Goal: Transaction & Acquisition: Purchase product/service

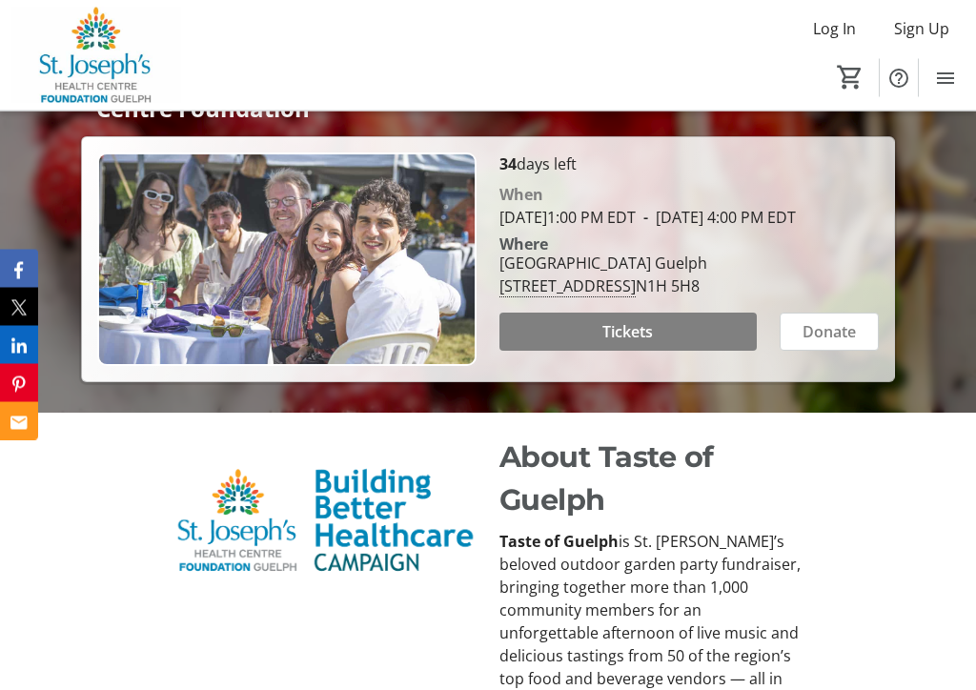
scroll to position [414, 0]
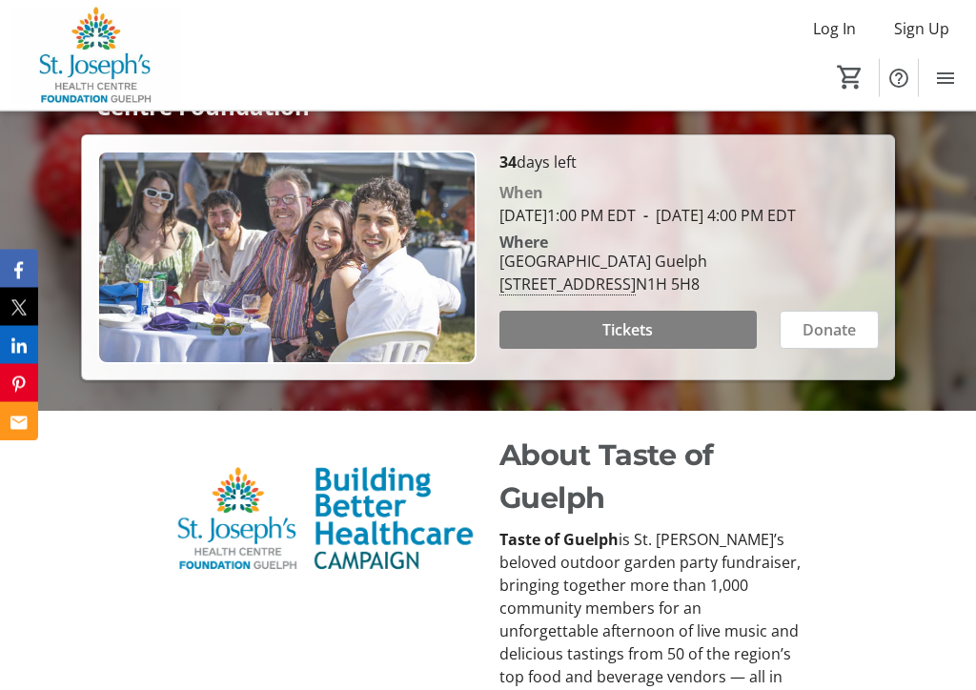
click at [702, 354] on span at bounding box center [628, 331] width 257 height 46
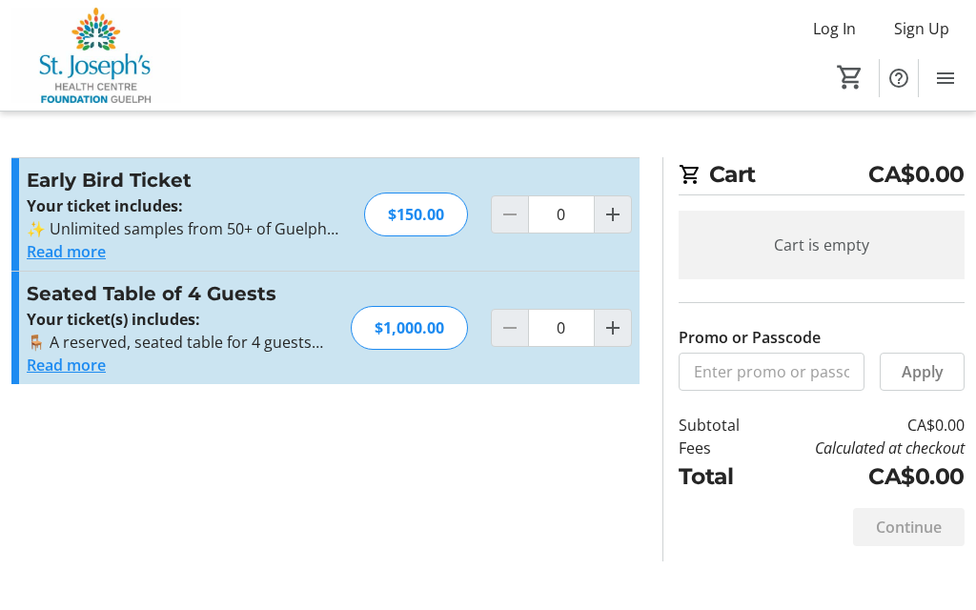
click at [619, 217] on mat-icon "Increment by one" at bounding box center [613, 214] width 23 height 23
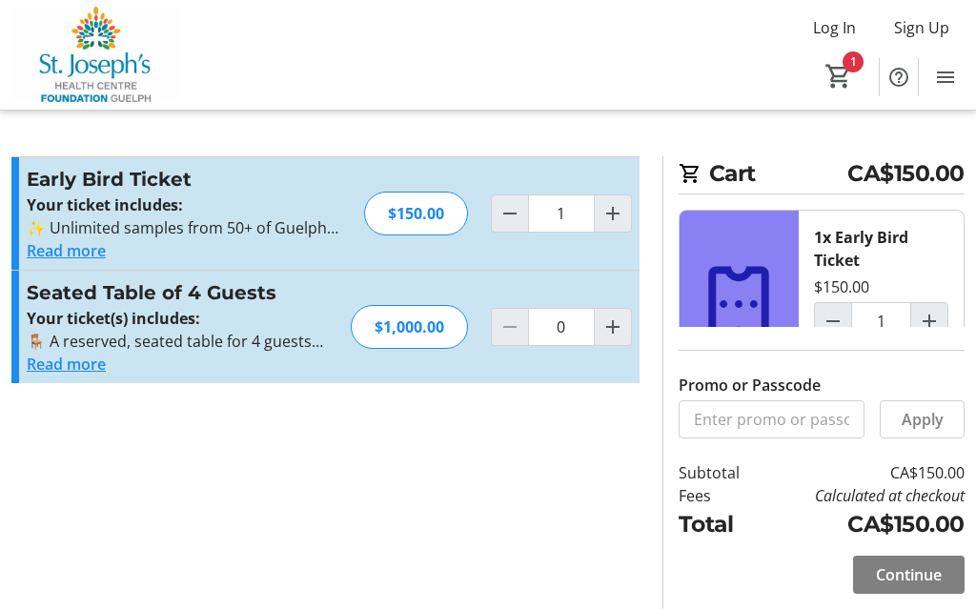
click at [613, 213] on mat-icon "Increment by one" at bounding box center [613, 214] width 23 height 23
type input "2"
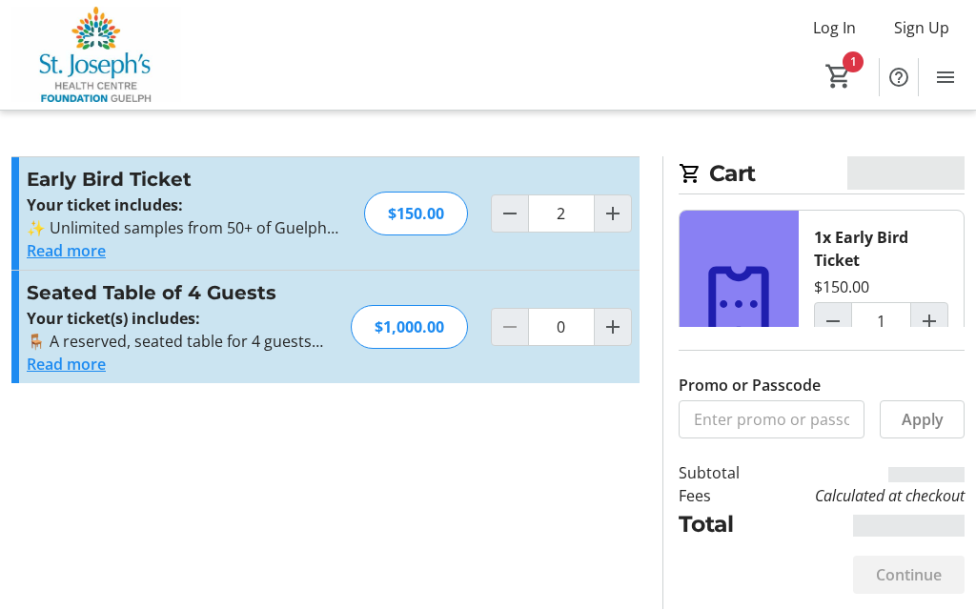
type input "2"
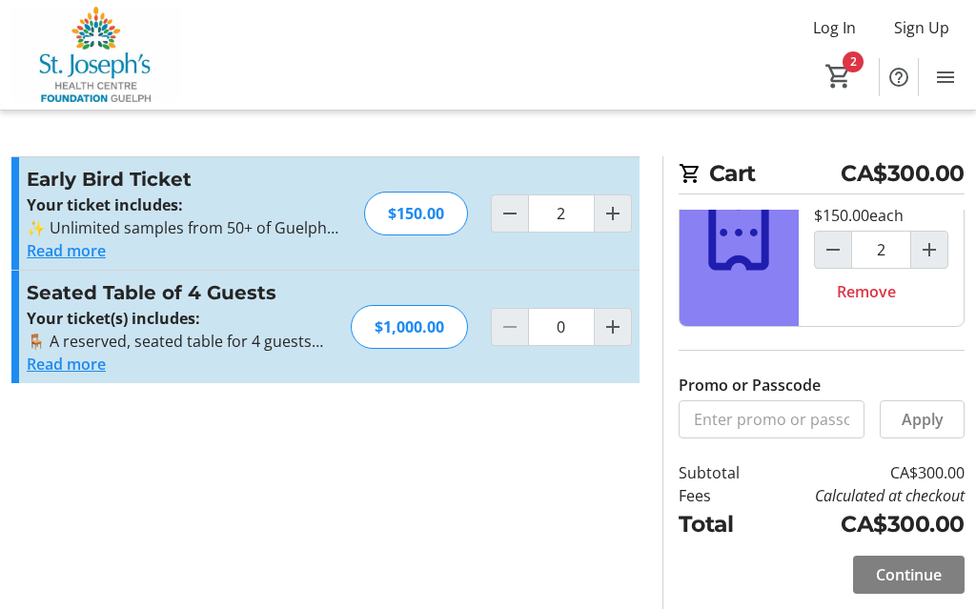
scroll to position [71, 0]
click at [935, 578] on span "Continue" at bounding box center [909, 575] width 66 height 23
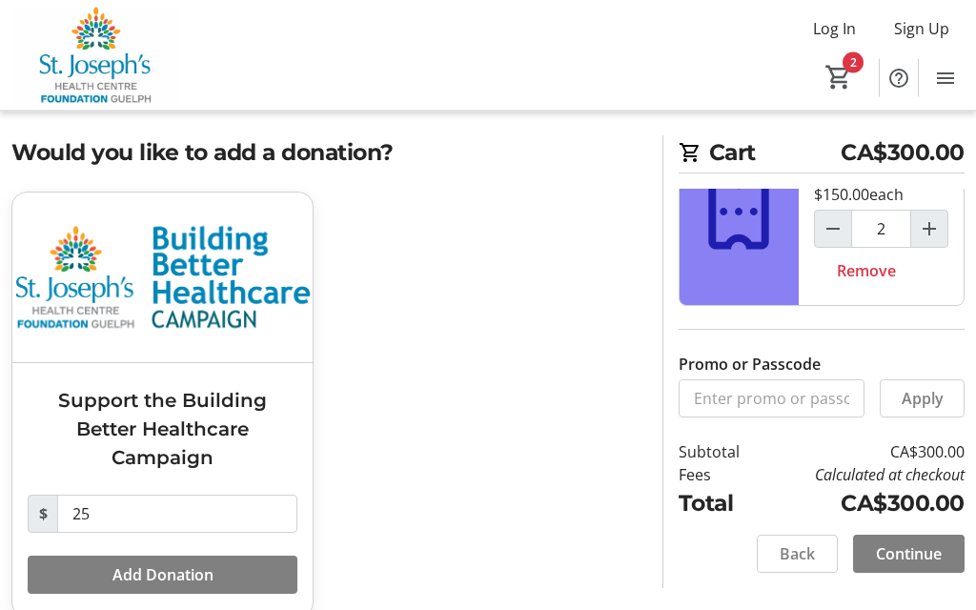
scroll to position [51, 0]
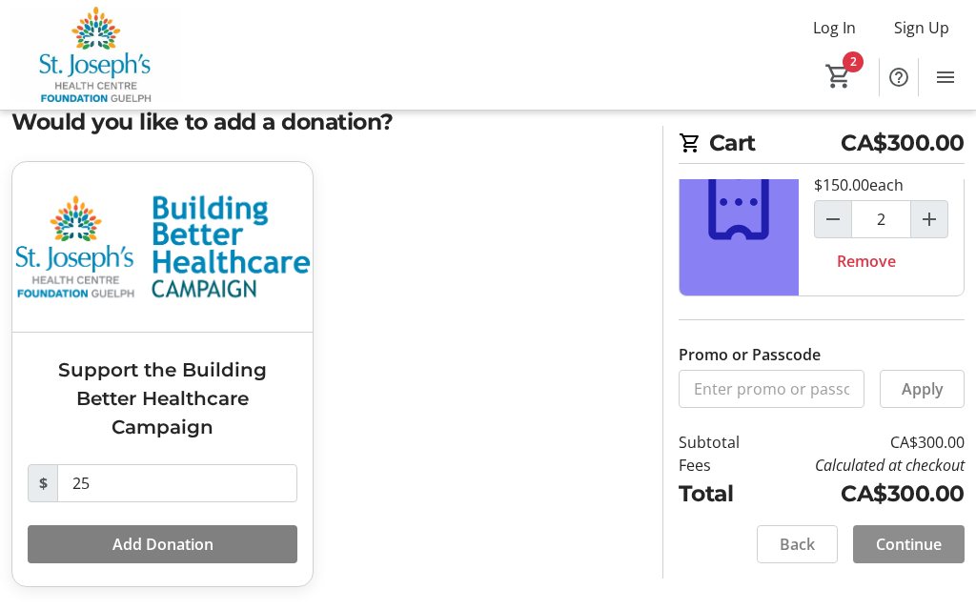
click at [928, 543] on span "Continue" at bounding box center [909, 545] width 66 height 23
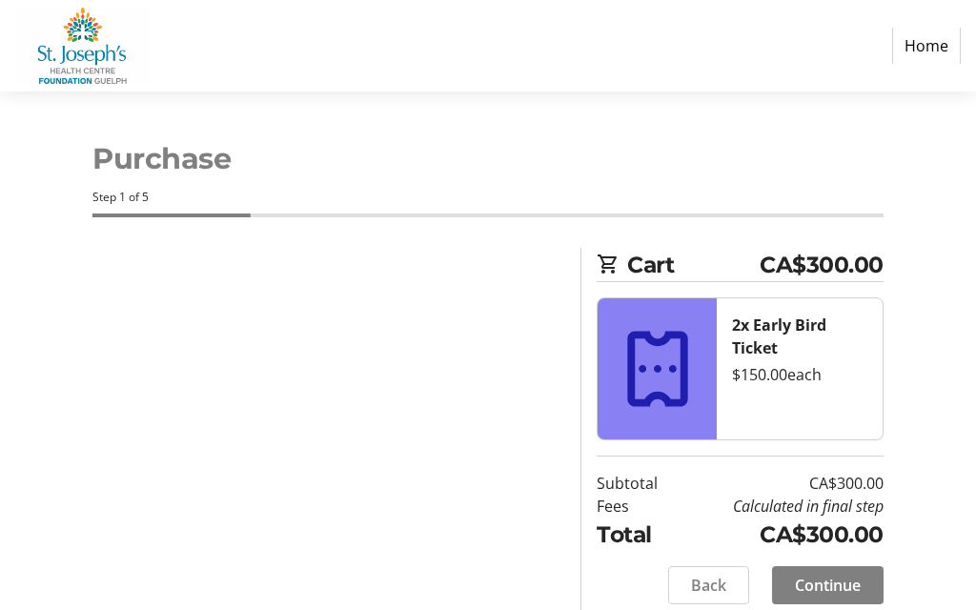
select select "CA"
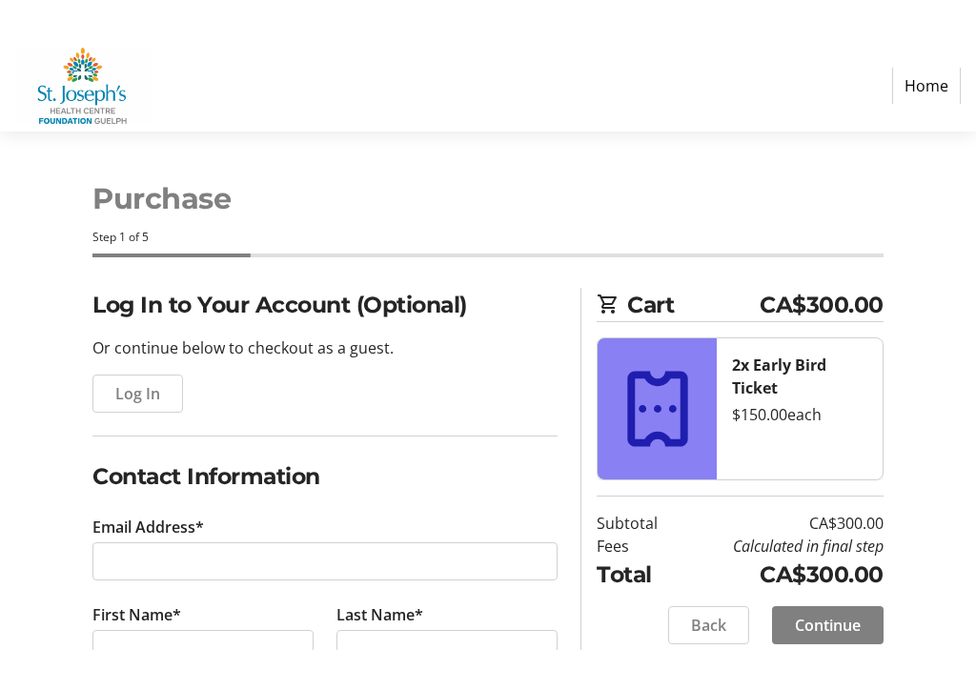
scroll to position [31, 0]
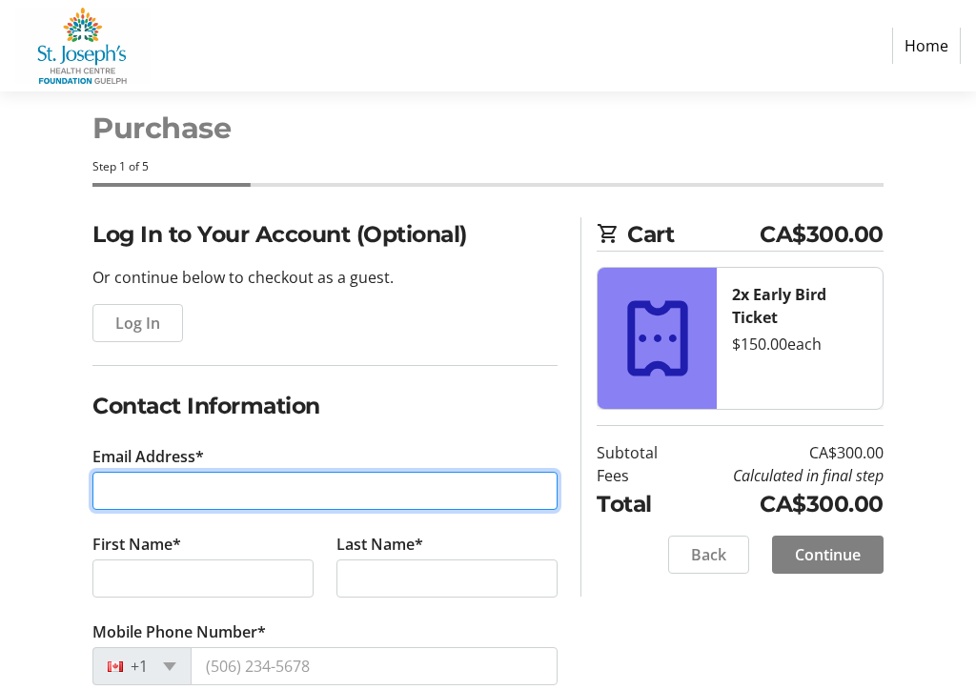
click at [209, 486] on input "Email Address*" at bounding box center [324, 491] width 465 height 38
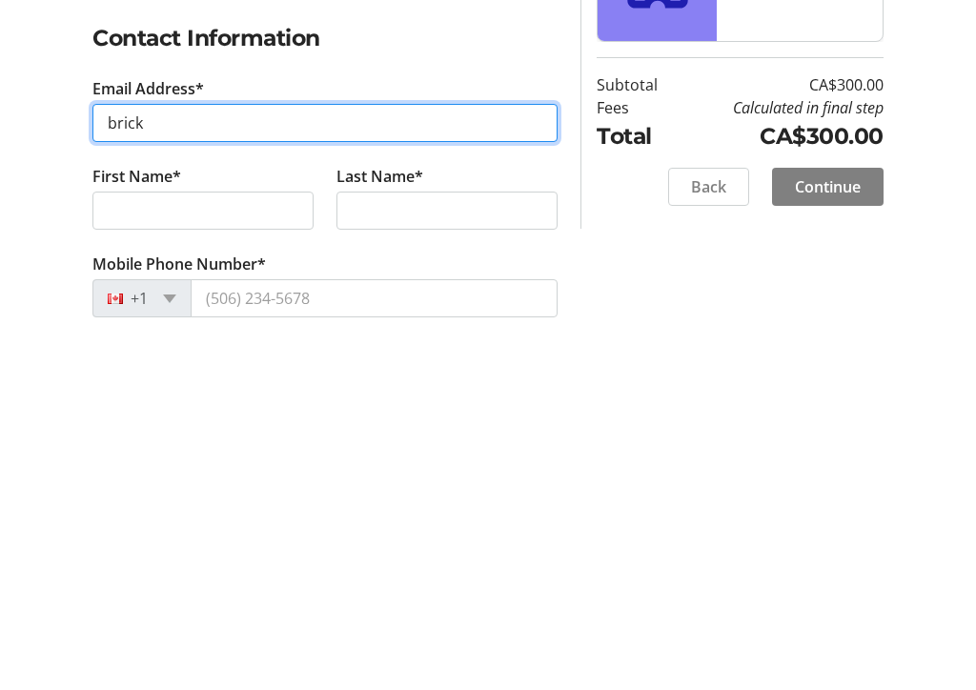
type input "[EMAIL_ADDRESS][DOMAIN_NAME]"
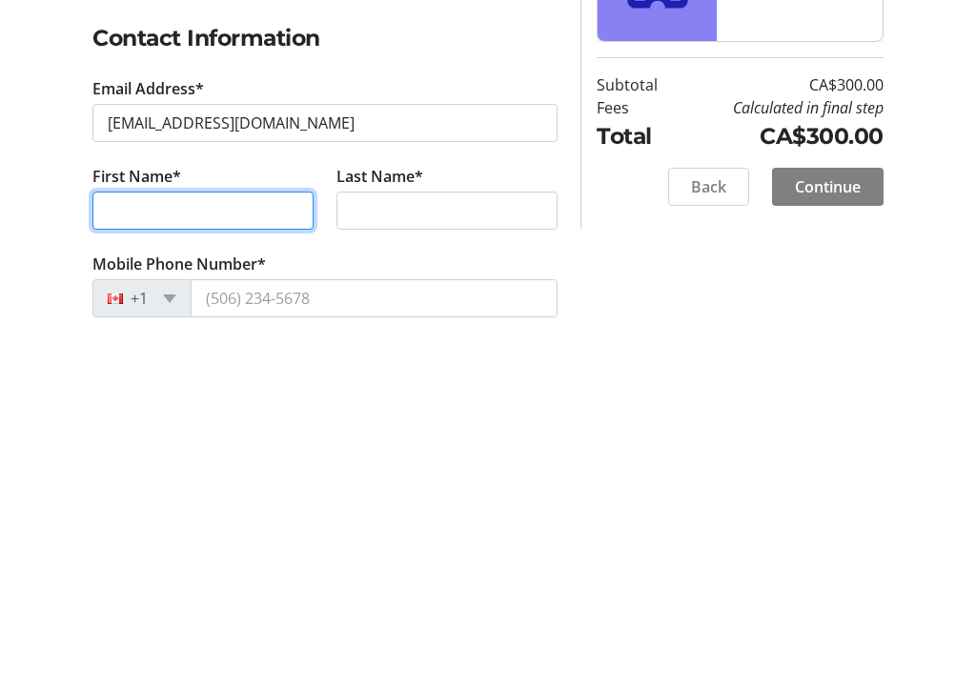
type input "[PERSON_NAME] Ford Lincoln Inc."
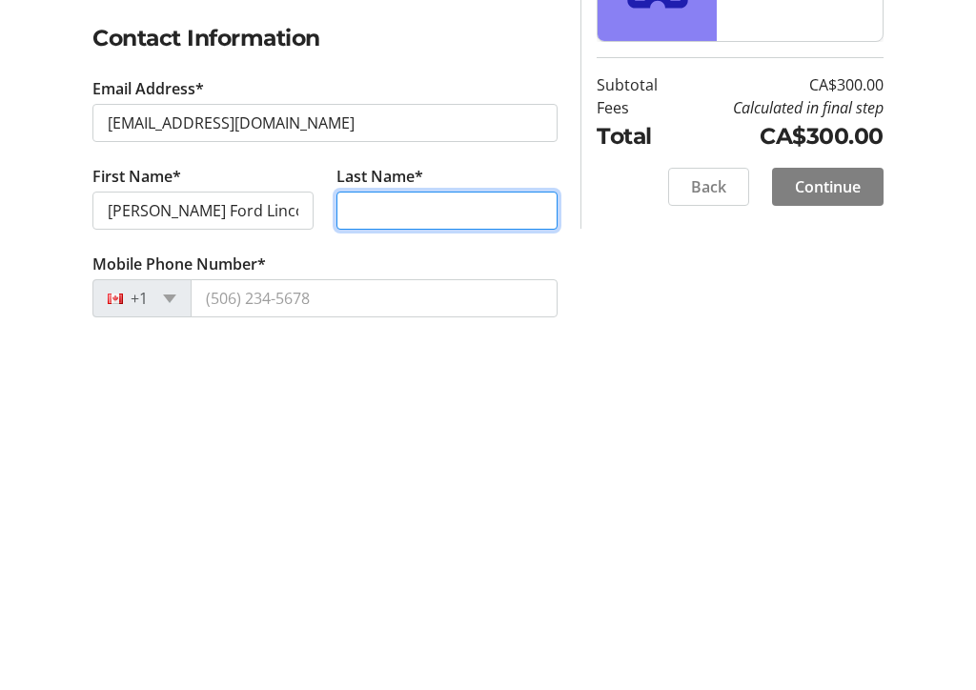
type input "Bricknell"
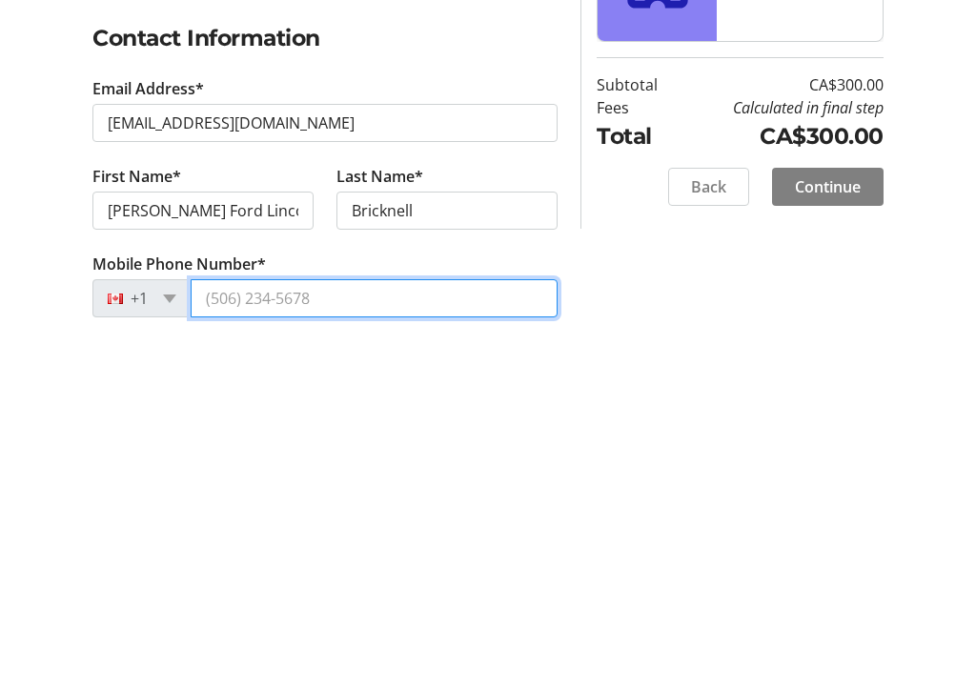
type input "[PHONE_NUMBER]"
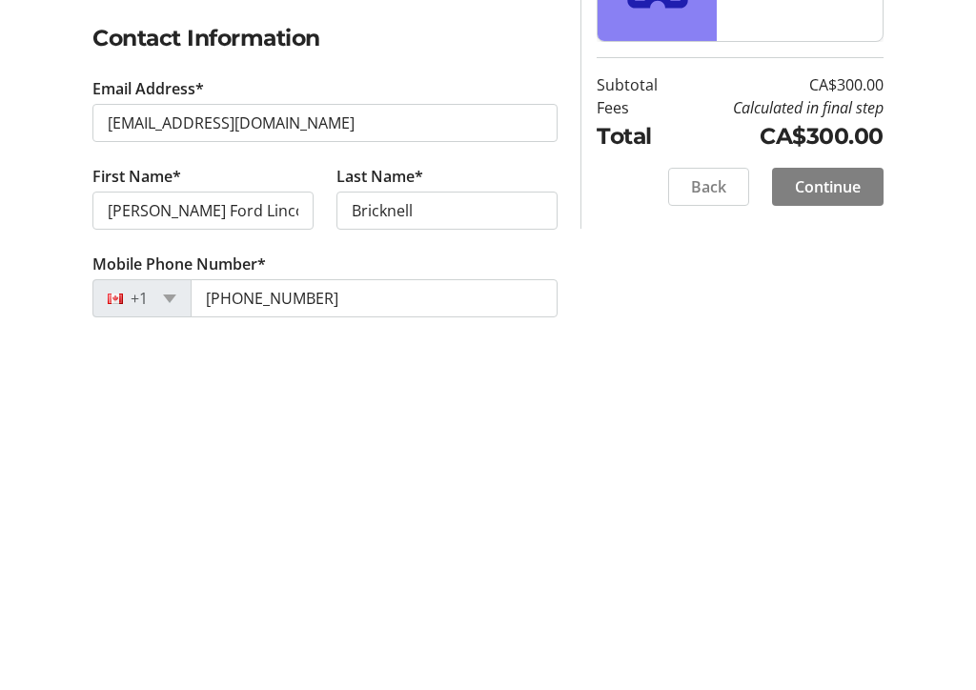
type input "[PERSON_NAME] Ford Lincoln Inc"
type input "[STREET_ADDRESS]"
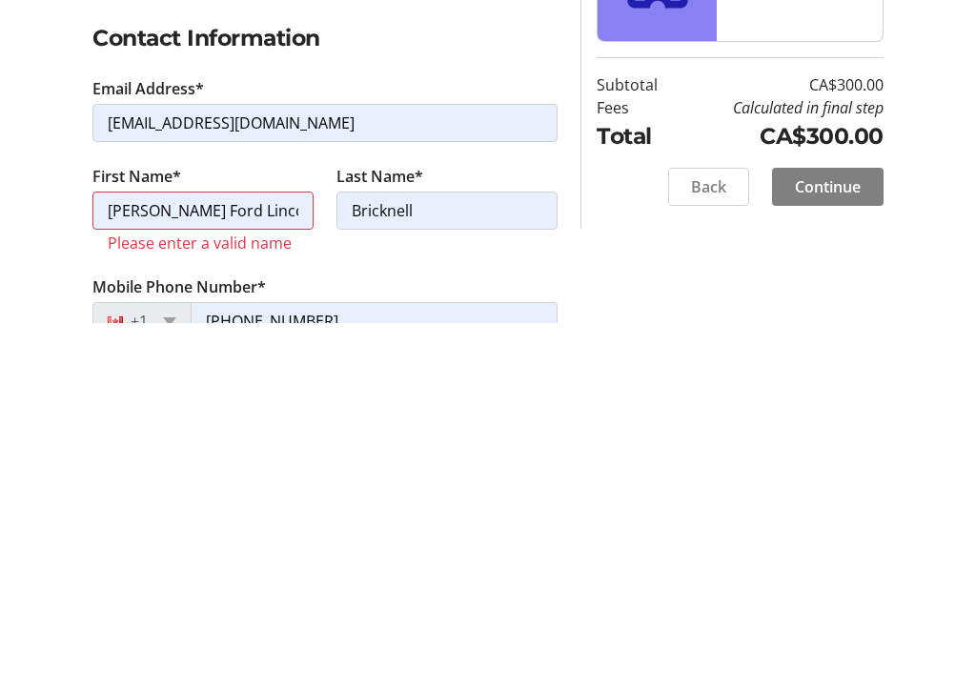
type input "Guelph"
select select "ON"
type input "N1K 1B7"
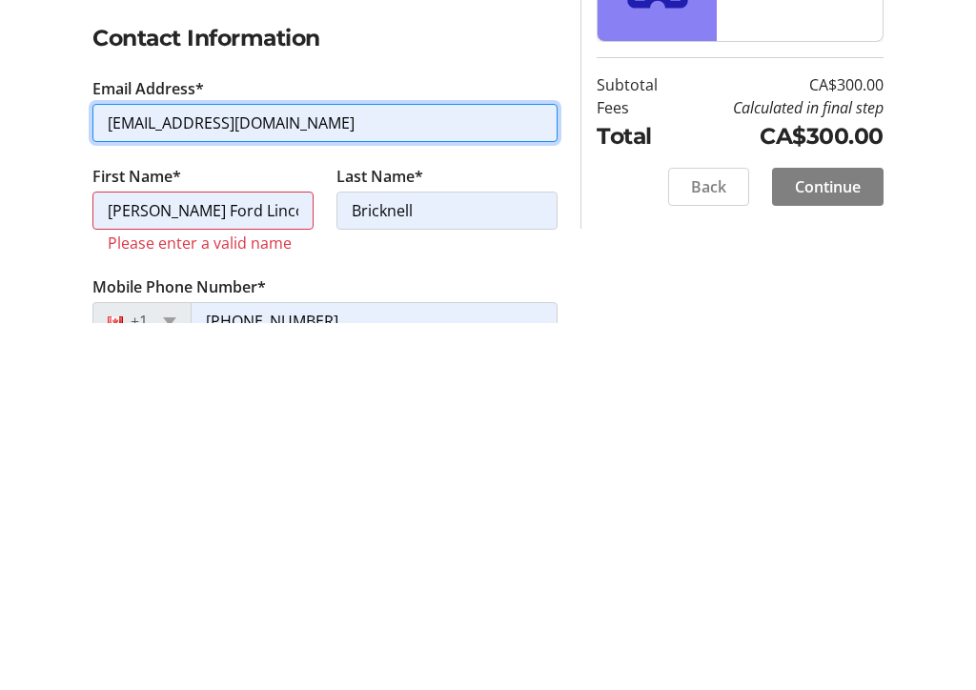
scroll to position [398, 0]
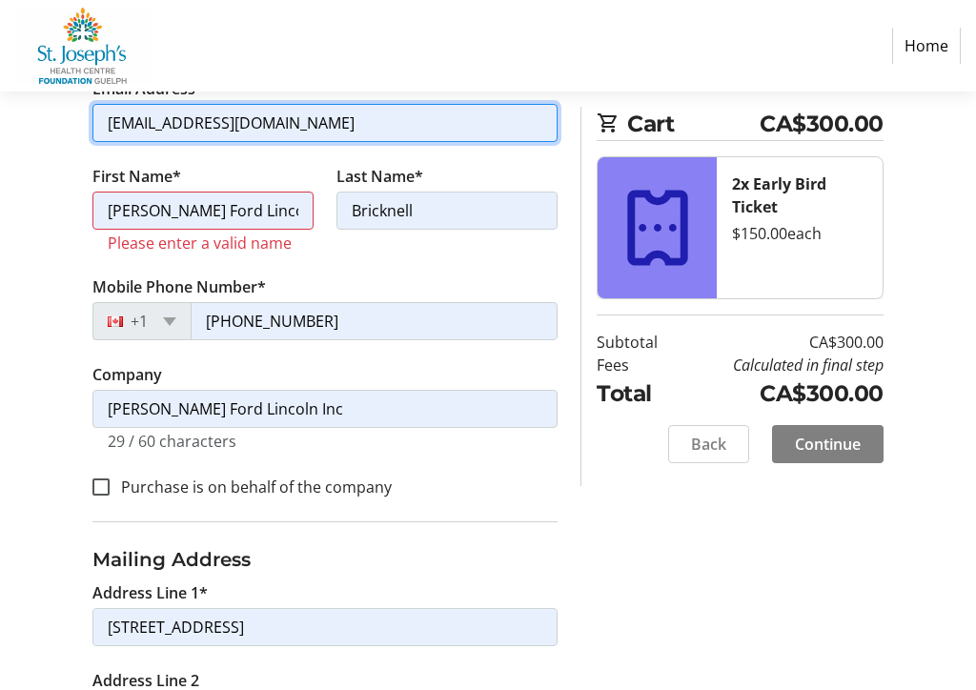
type input "[PHONE_NUMBER]"
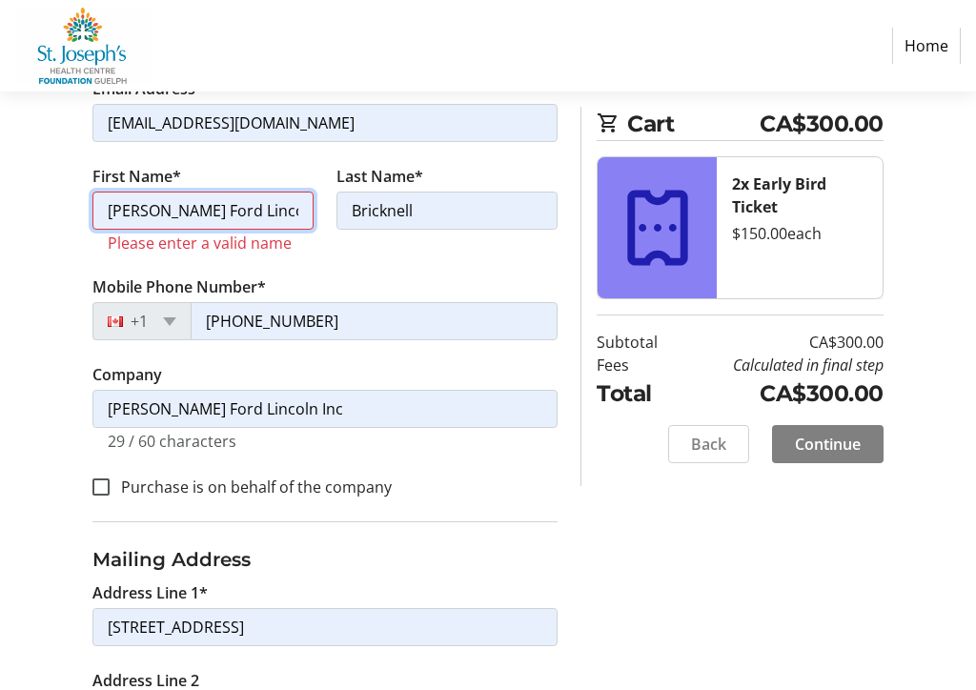
click at [306, 213] on input "[PERSON_NAME] Ford Lincoln Inc." at bounding box center [202, 211] width 221 height 38
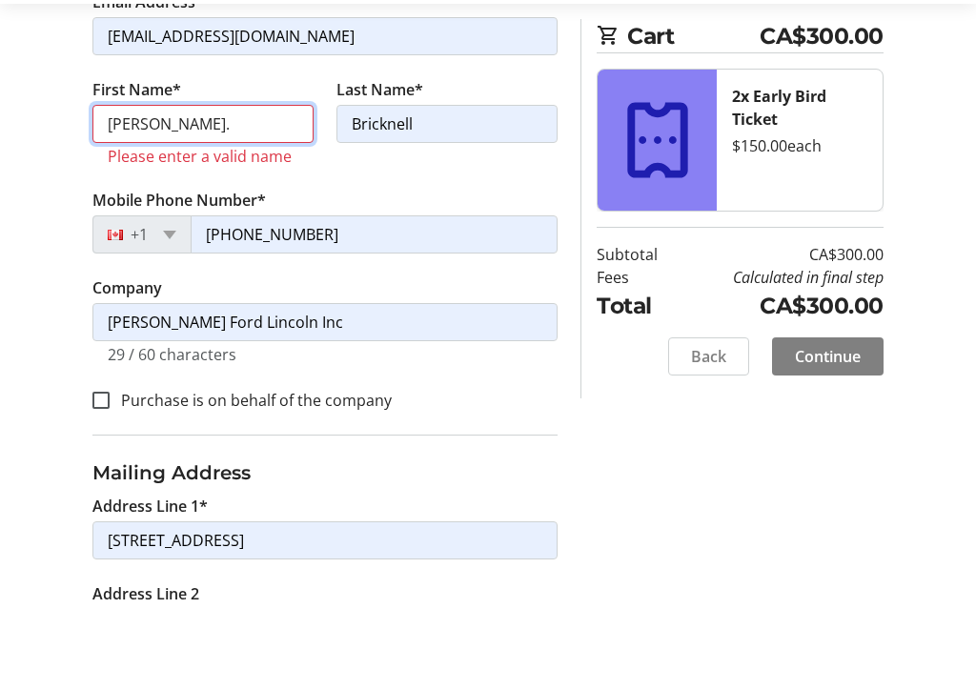
click at [232, 193] on input "[PERSON_NAME]." at bounding box center [202, 212] width 221 height 38
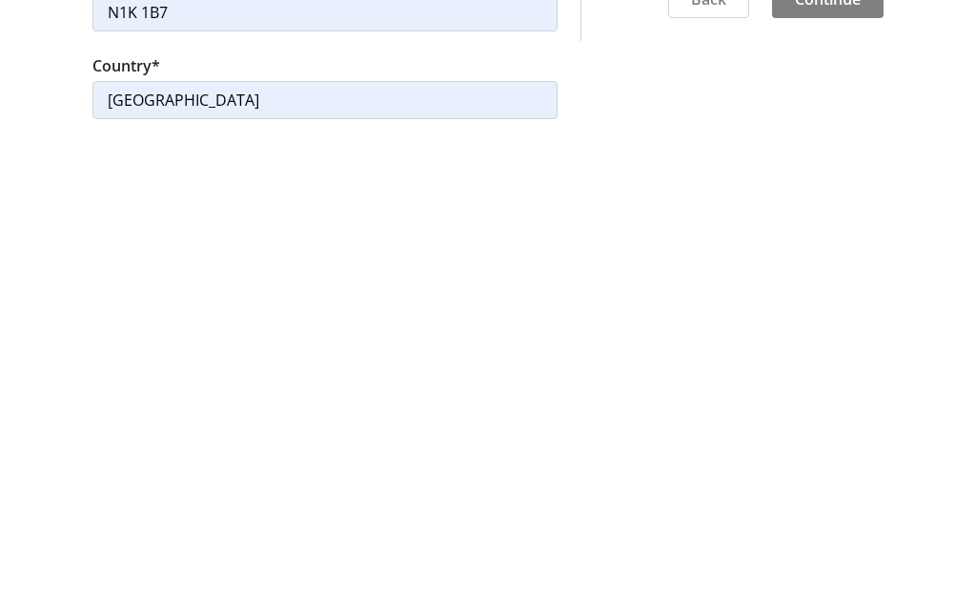
scroll to position [895, 0]
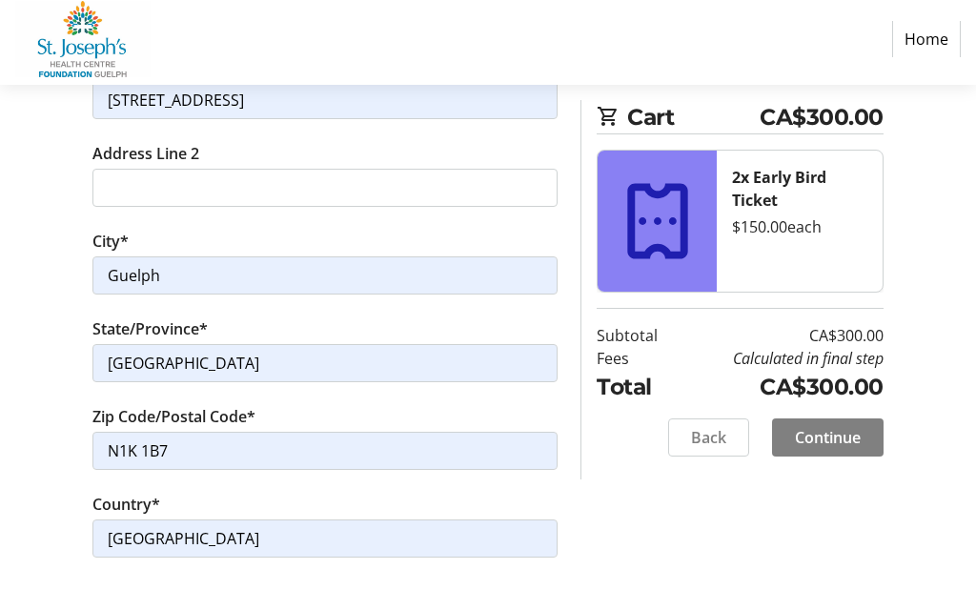
type input "[PERSON_NAME]"
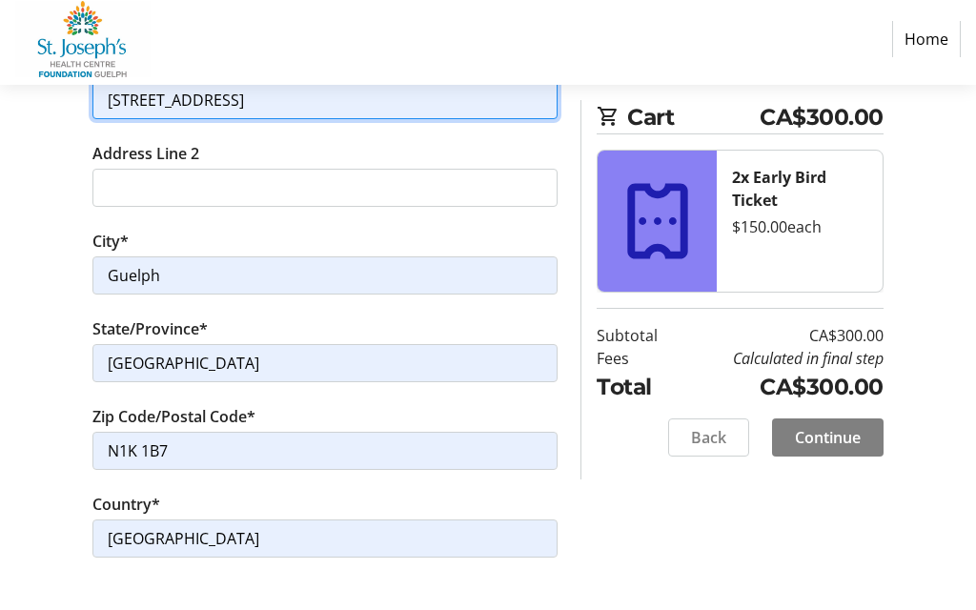
click at [373, 97] on input "[STREET_ADDRESS]" at bounding box center [324, 108] width 465 height 38
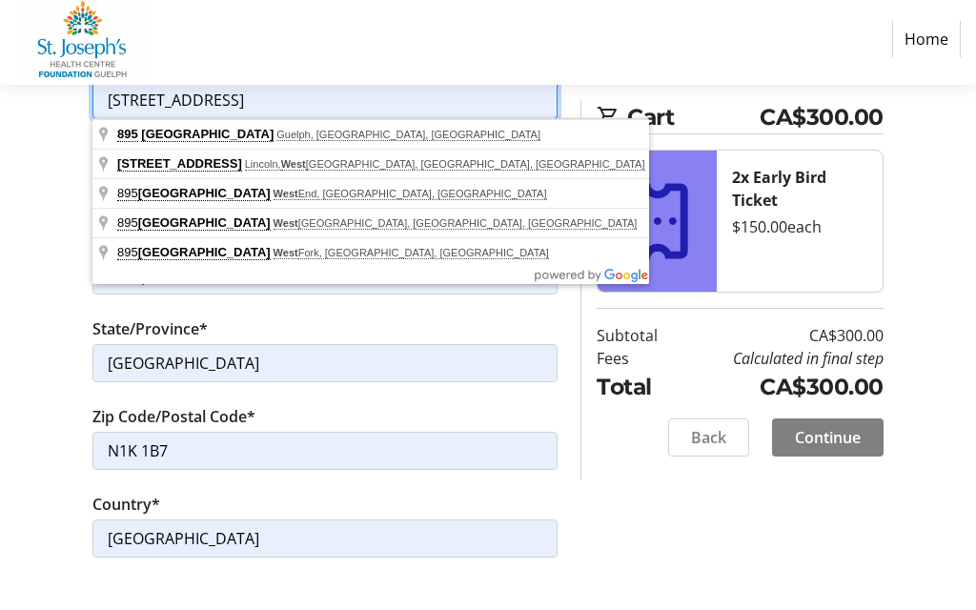
type input "[STREET_ADDRESS][PERSON_NAME]"
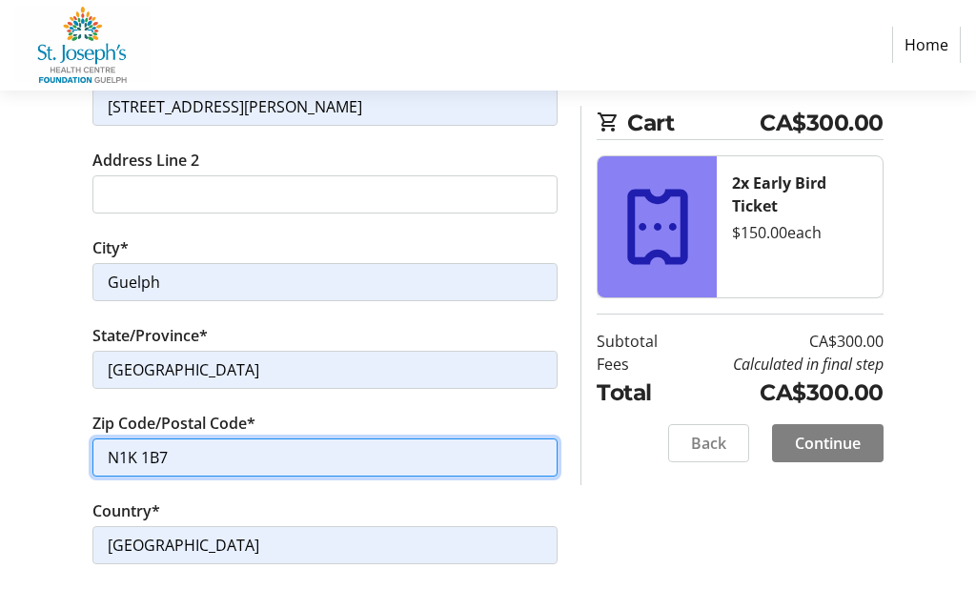
click at [215, 453] on input "N1K 1B7" at bounding box center [324, 458] width 465 height 38
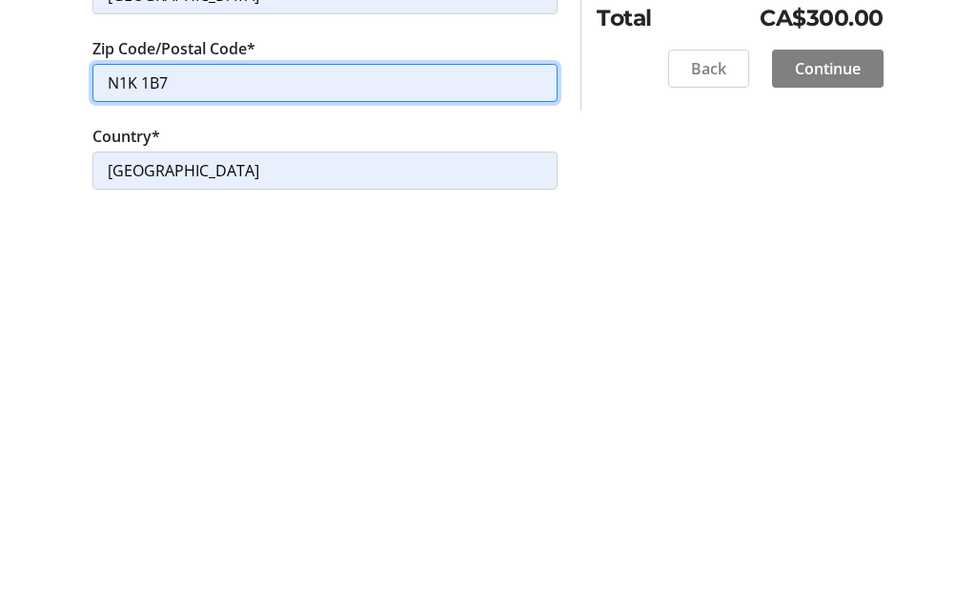
type input "N1L 1H4"
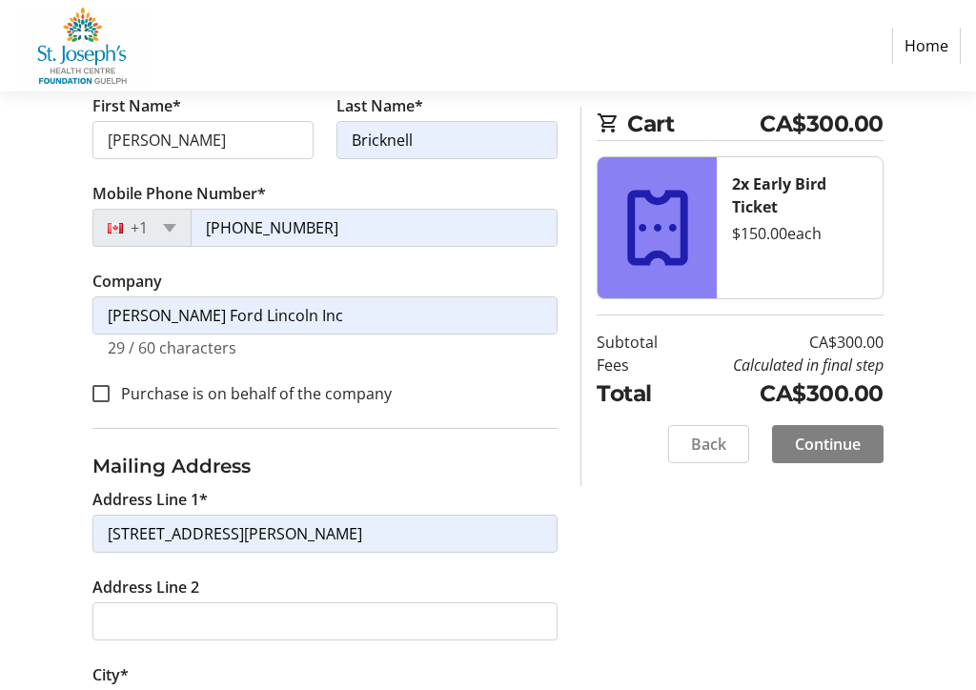
scroll to position [476, 0]
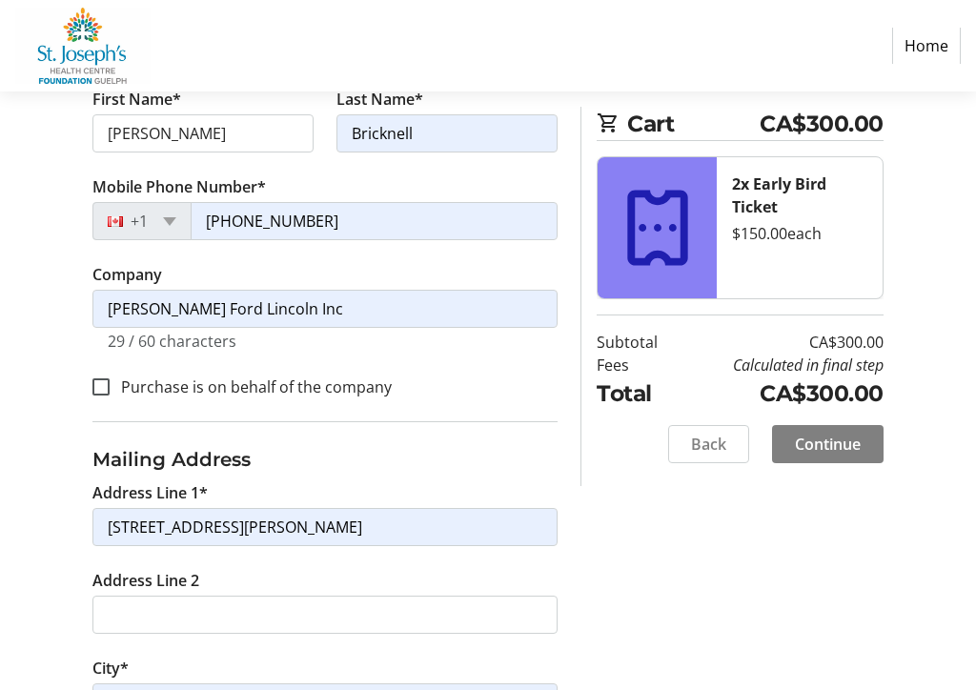
click at [835, 443] on span "Continue" at bounding box center [828, 444] width 66 height 23
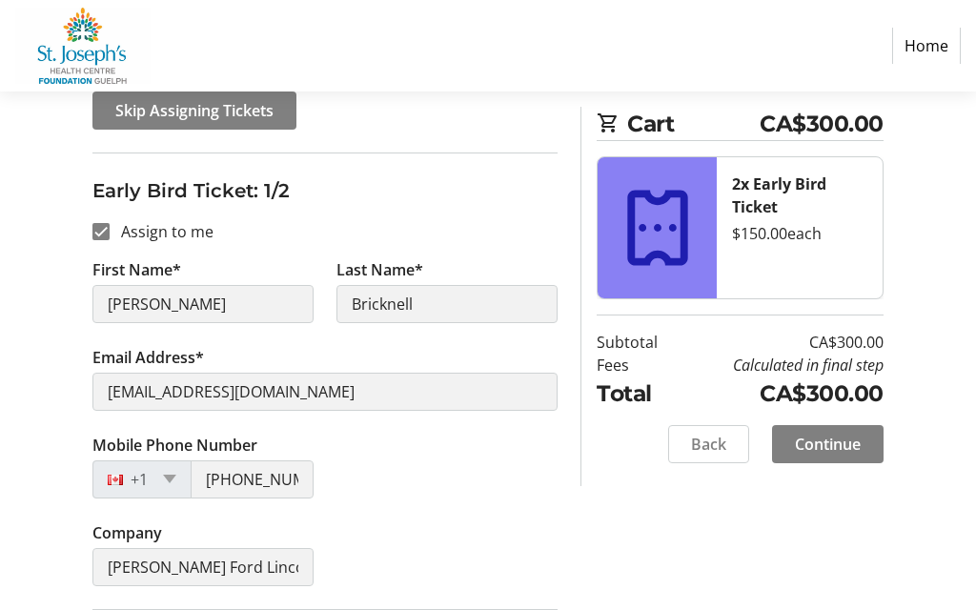
scroll to position [301, 0]
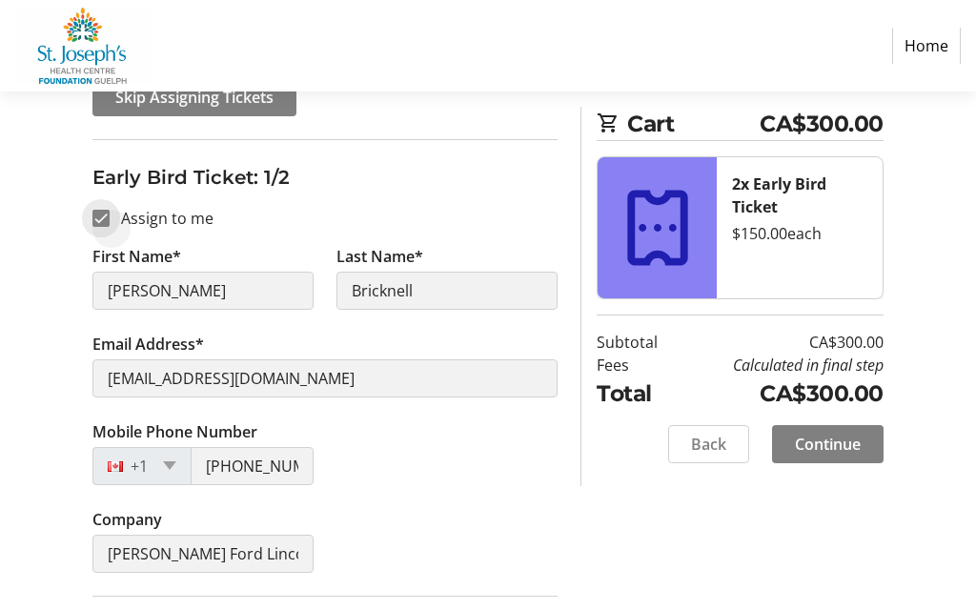
click at [101, 222] on input "Assign to me" at bounding box center [100, 219] width 17 height 17
checkbox input "false"
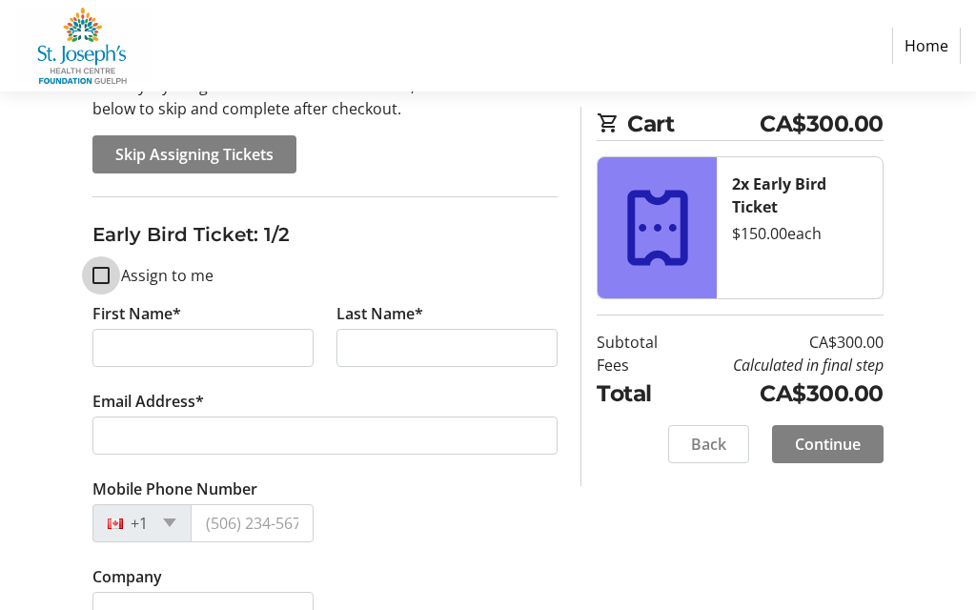
scroll to position [241, 0]
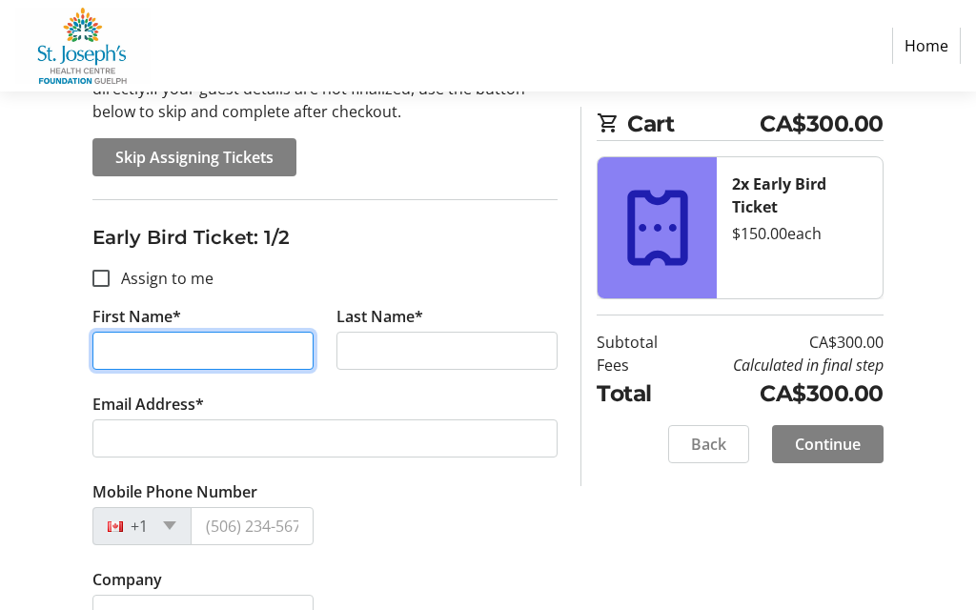
click at [222, 357] on input "First Name*" at bounding box center [202, 352] width 221 height 38
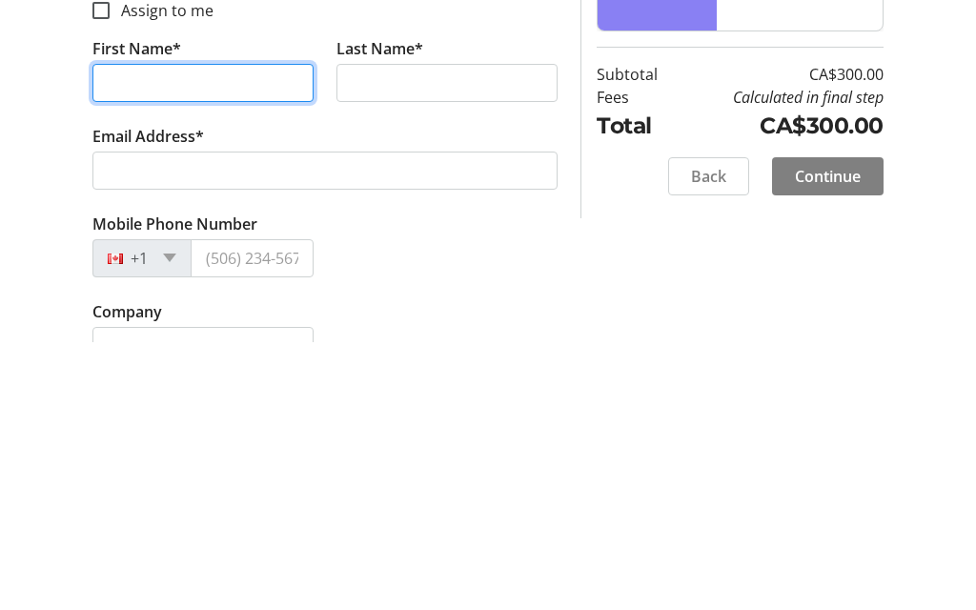
type input "[PERSON_NAME]"
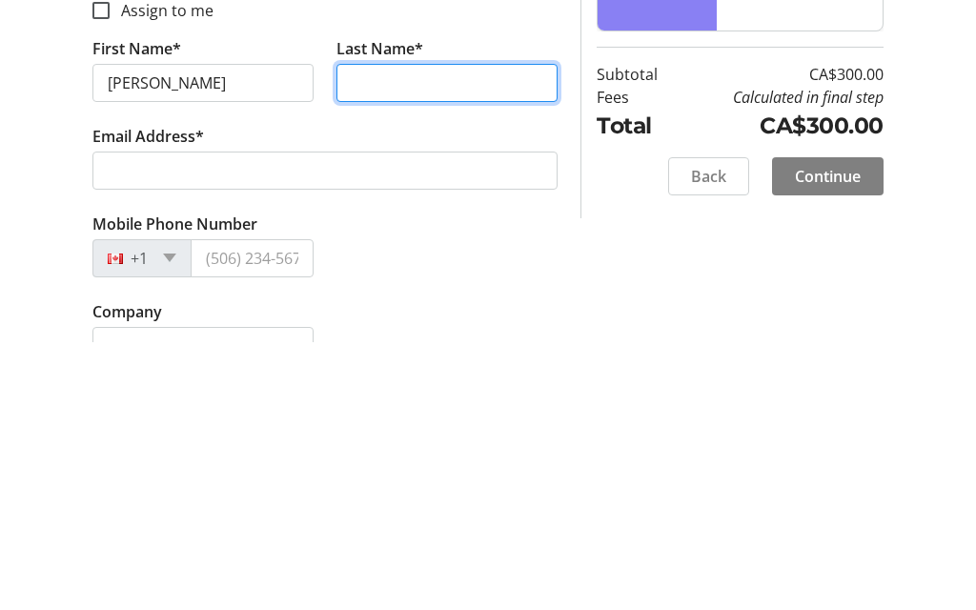
type input "[PERSON_NAME]"
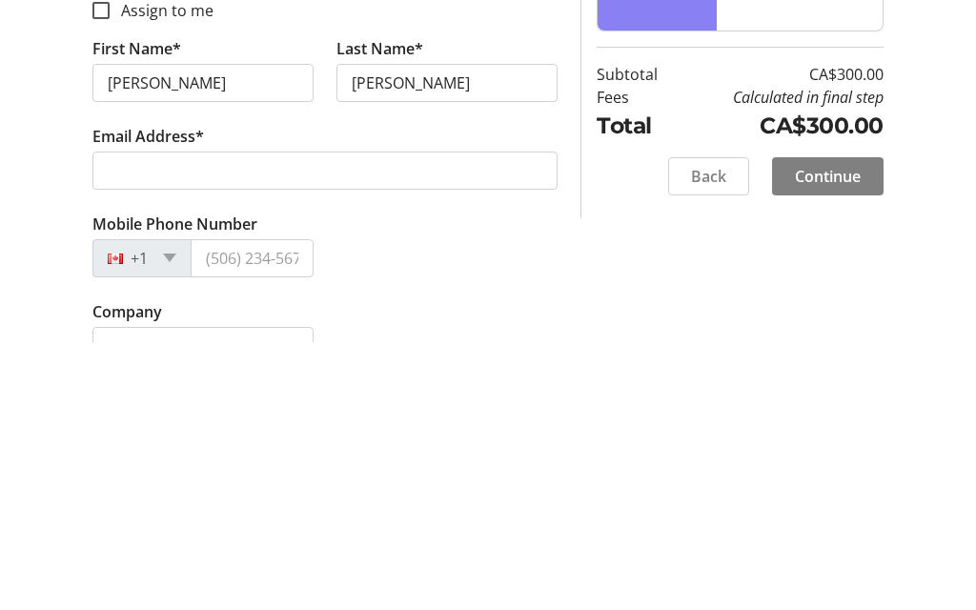
scroll to position [510, 0]
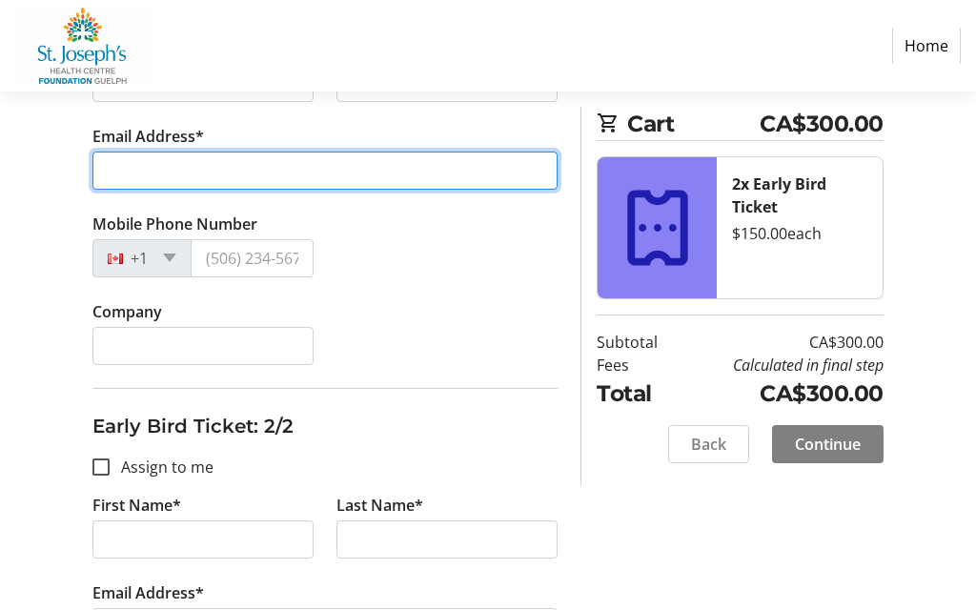
type input "[EMAIL_ADDRESS][DOMAIN_NAME]"
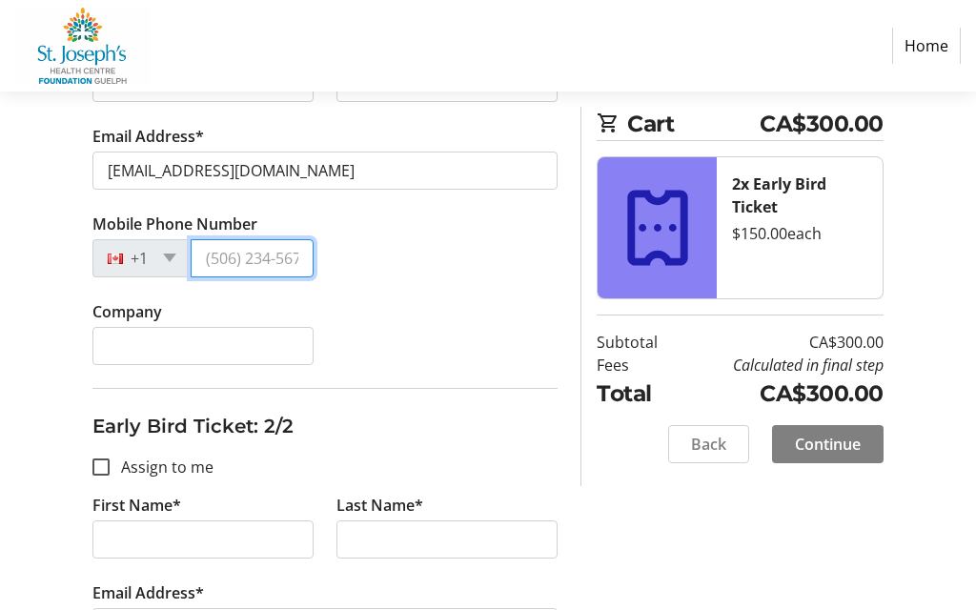
type input "[PHONE_NUMBER]"
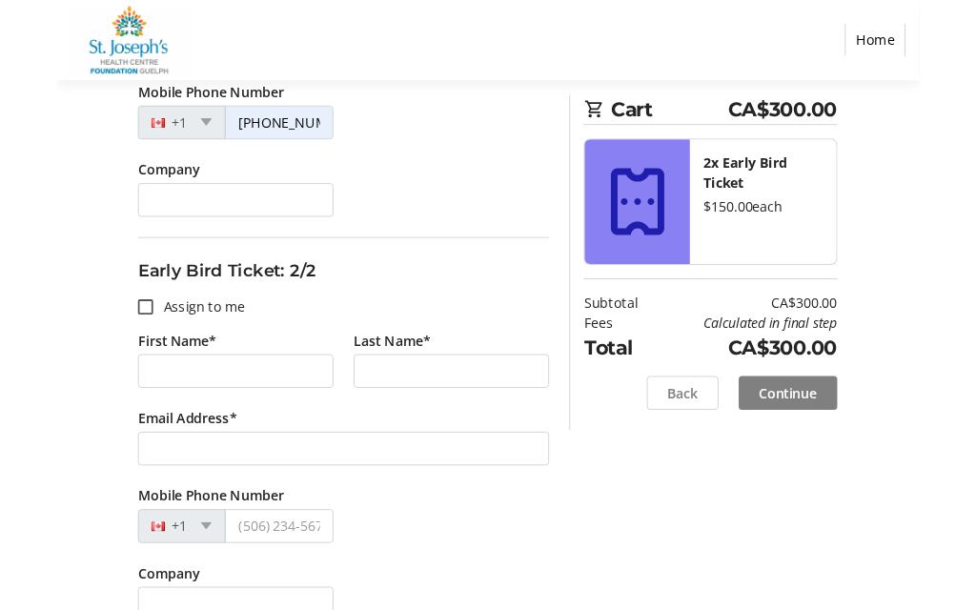
scroll to position [711, 0]
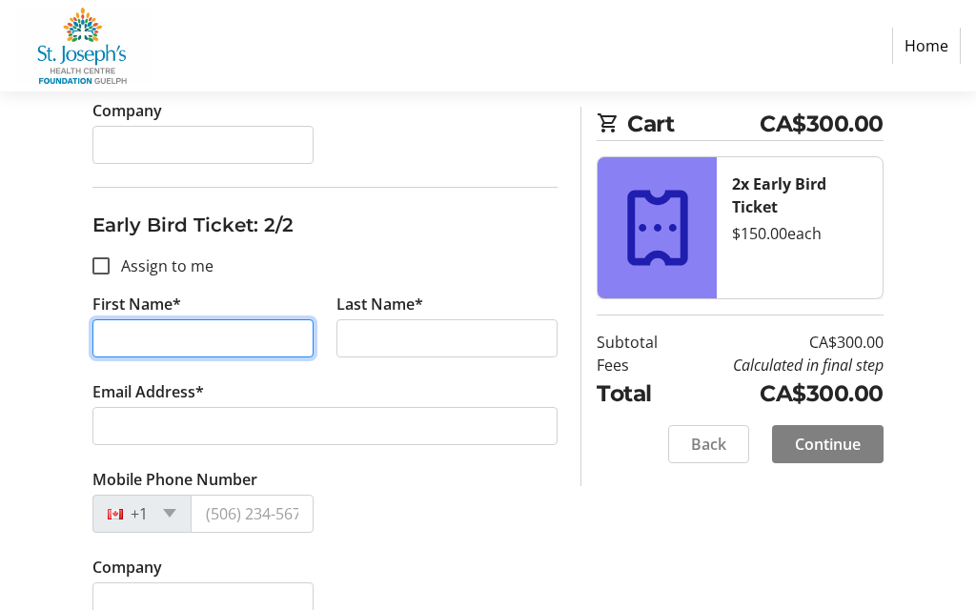
click at [194, 334] on input "First Name*" at bounding box center [202, 338] width 221 height 38
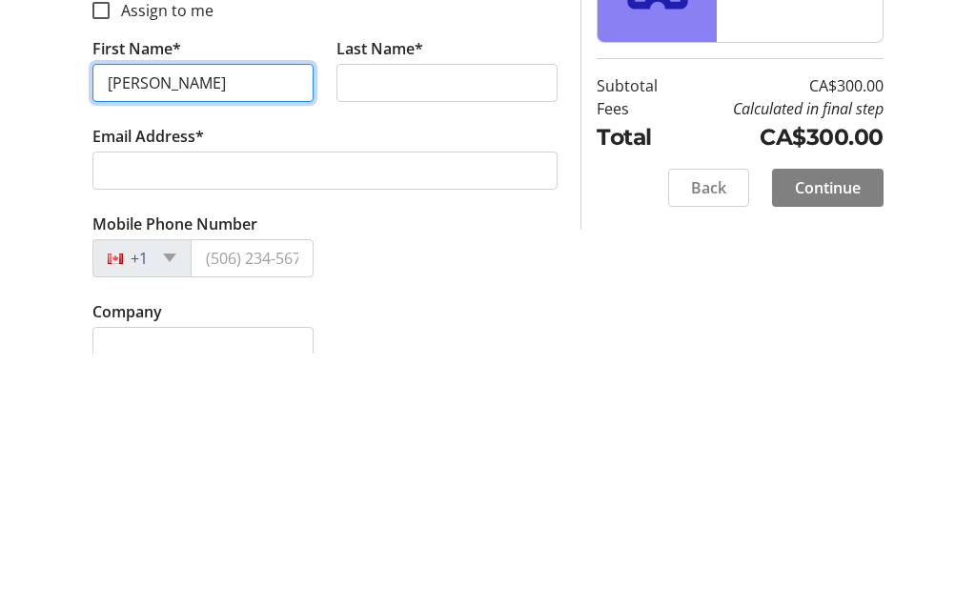
type input "[PERSON_NAME]"
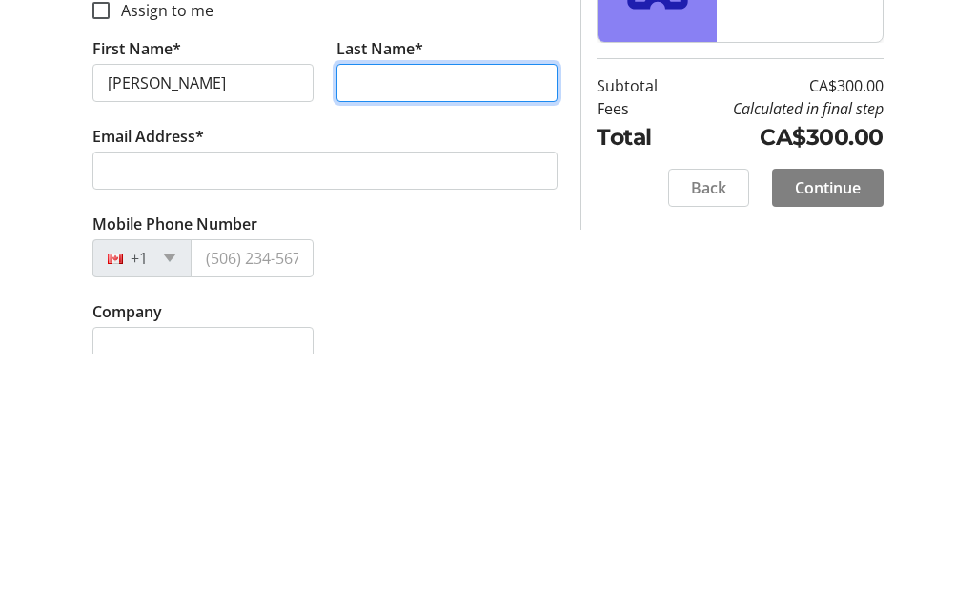
click at [399, 320] on input "Last Name*" at bounding box center [446, 339] width 221 height 38
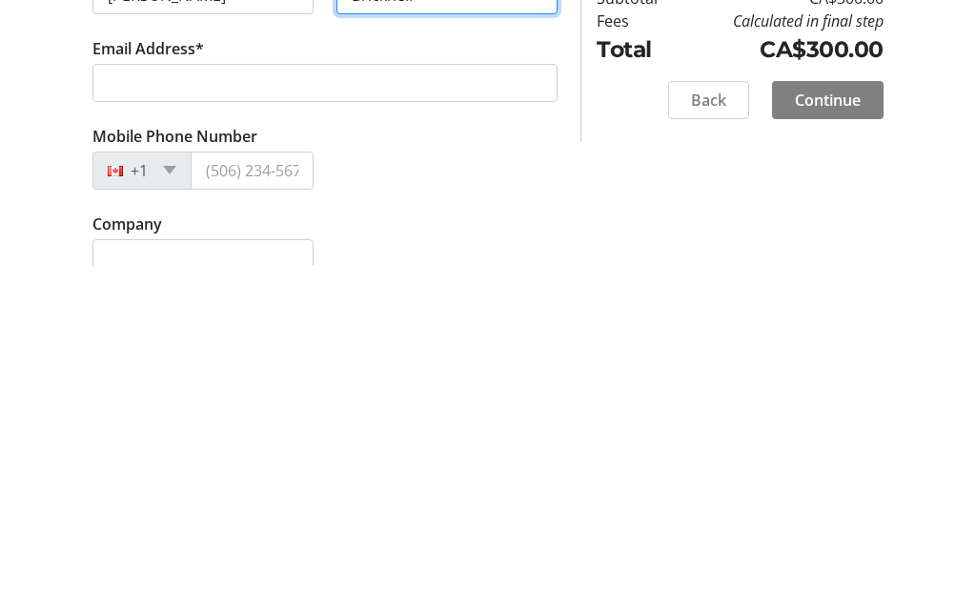
type input "Bricknell"
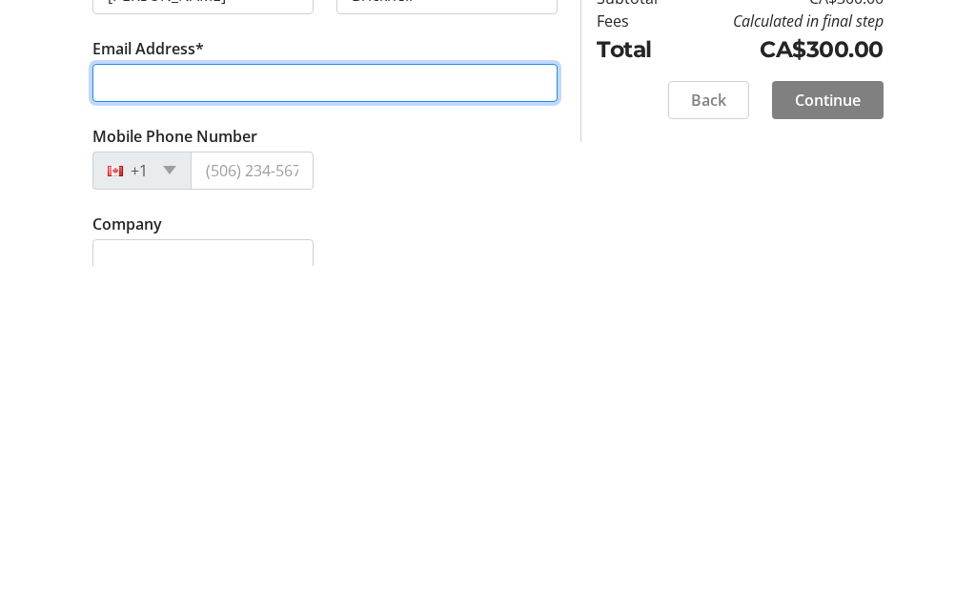
click at [220, 408] on input "Email Address*" at bounding box center [324, 427] width 465 height 38
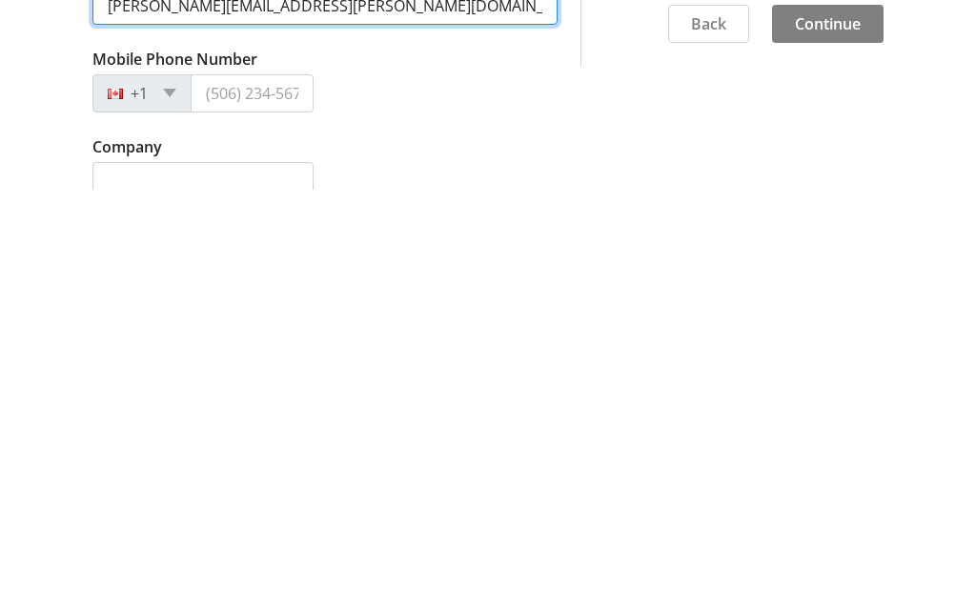
type input "[PERSON_NAME][EMAIL_ADDRESS][PERSON_NAME][DOMAIN_NAME]"
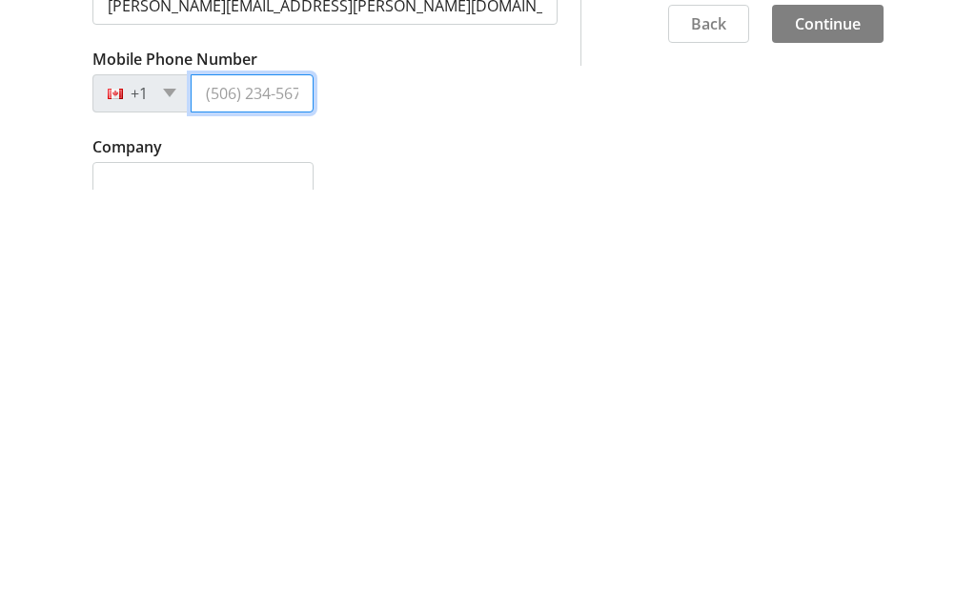
click at [251, 496] on input "Mobile Phone Number" at bounding box center [252, 515] width 123 height 38
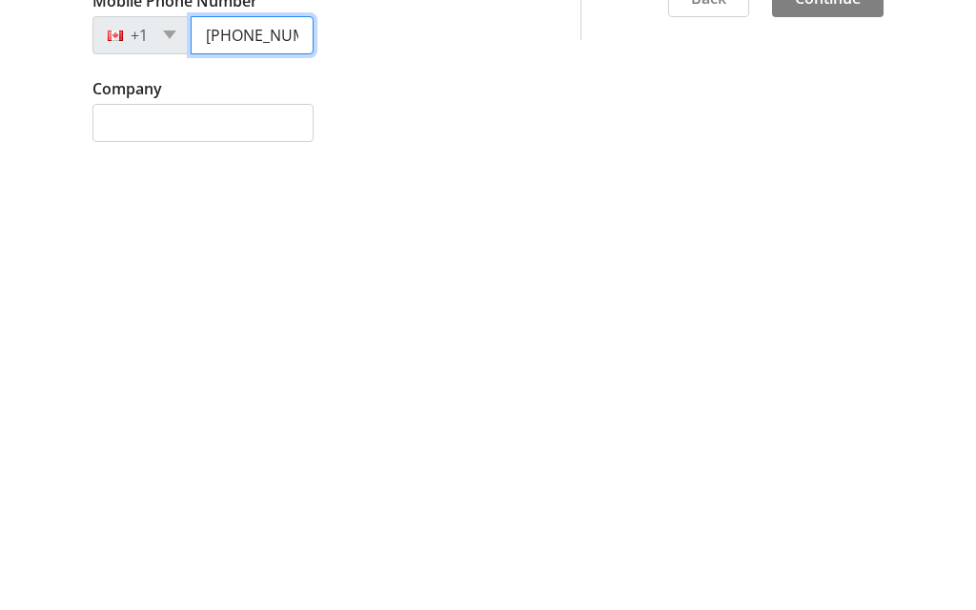
type input "[PHONE_NUMBER]"
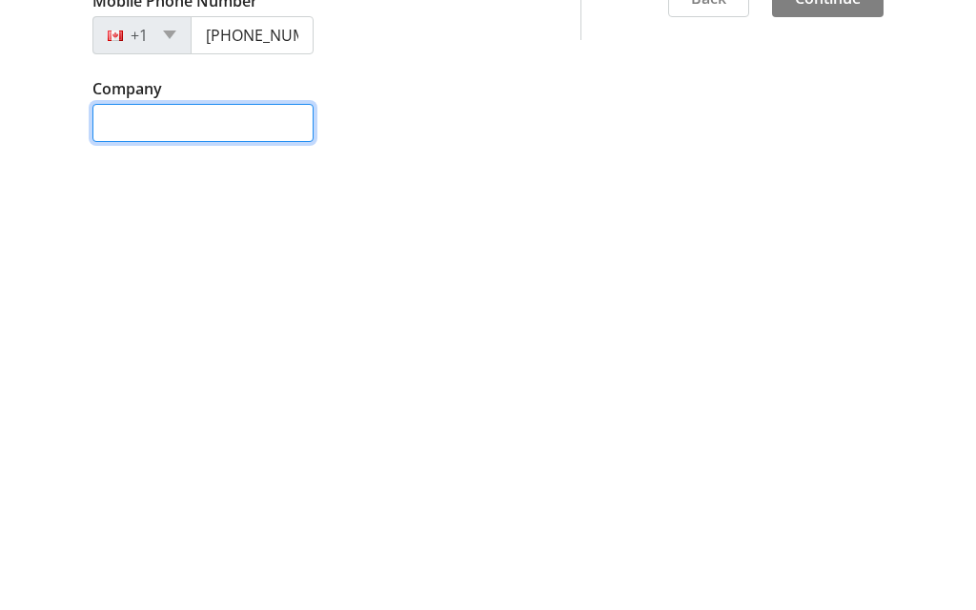
click at [195, 550] on input "Company" at bounding box center [202, 569] width 221 height 38
type input "[PERSON_NAME] Ford Lincoln Inc"
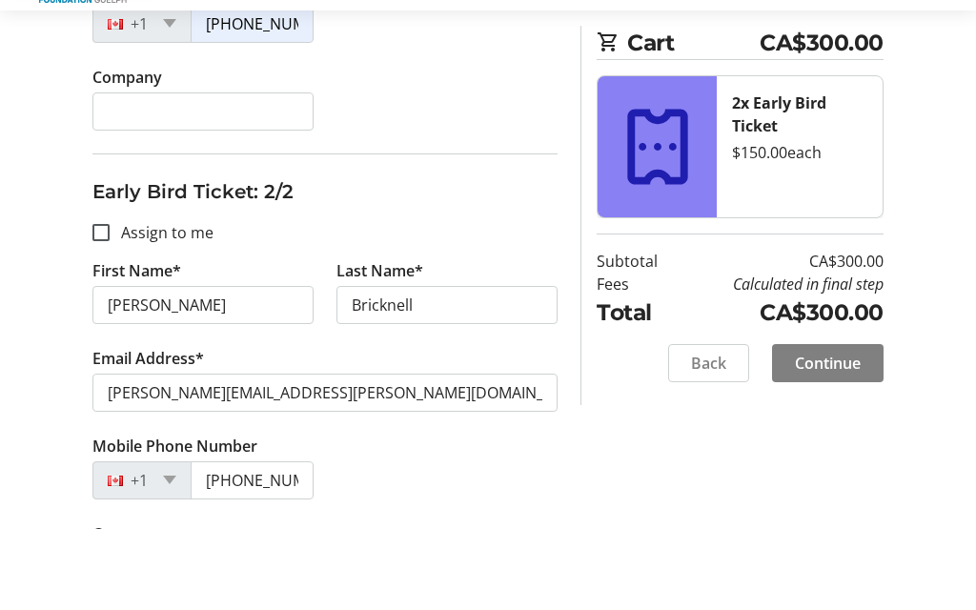
scroll to position [744, 0]
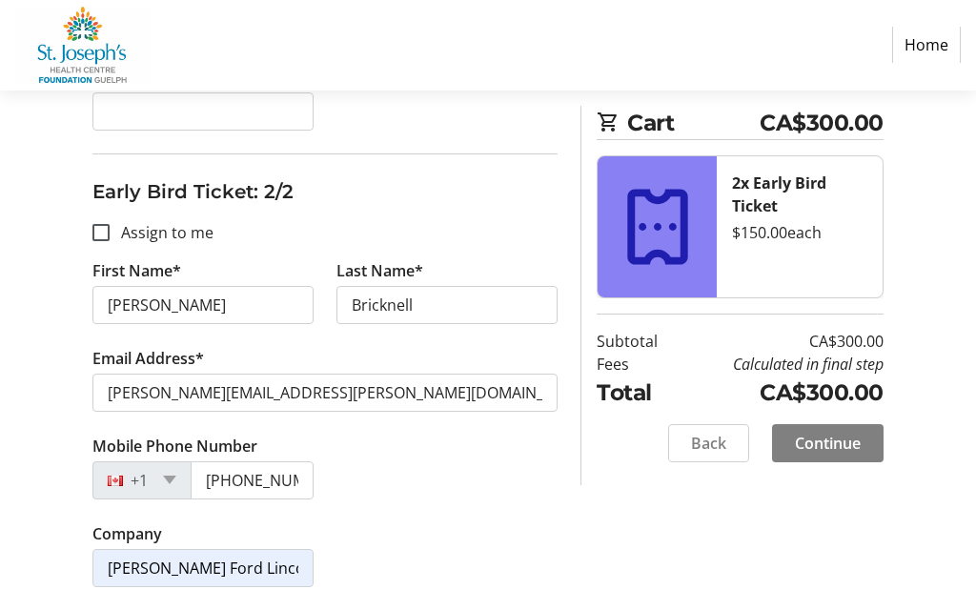
click at [851, 438] on span "Continue" at bounding box center [828, 444] width 66 height 23
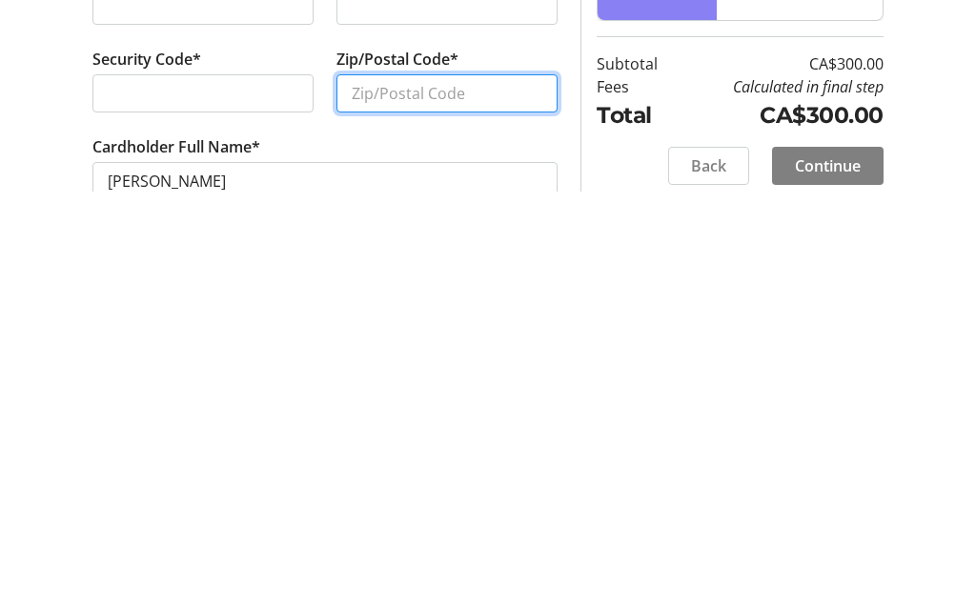
click at [399, 494] on input "Zip/Postal Code*" at bounding box center [446, 513] width 221 height 38
type input "N1K 1B7"
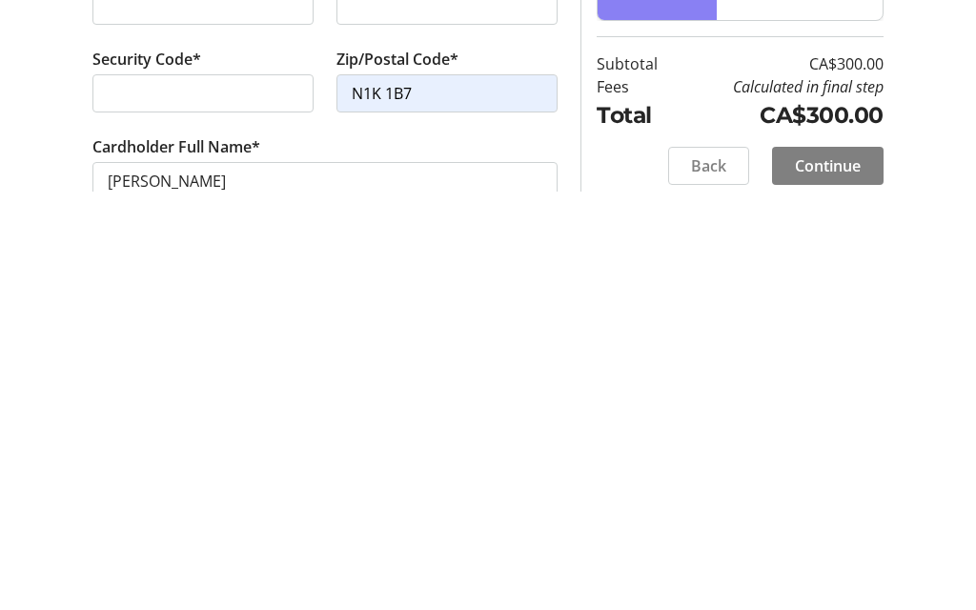
scroll to position [54, 0]
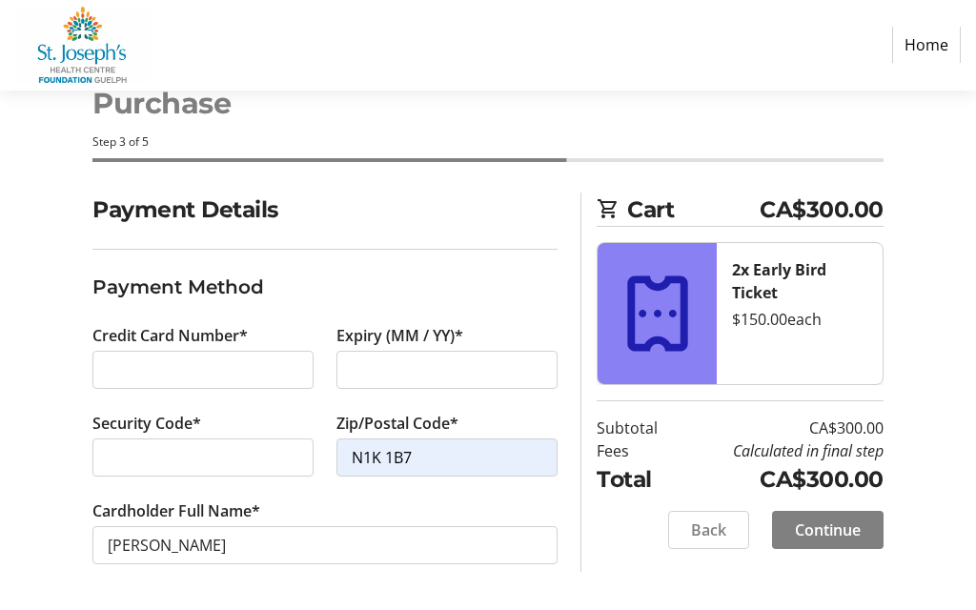
click at [833, 530] on span "Continue" at bounding box center [828, 531] width 66 height 23
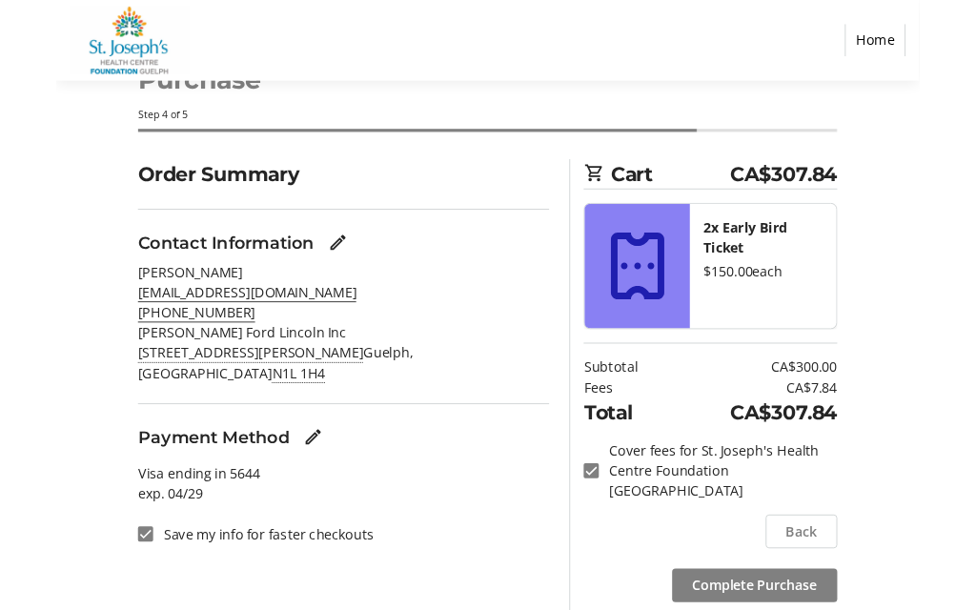
scroll to position [60, 0]
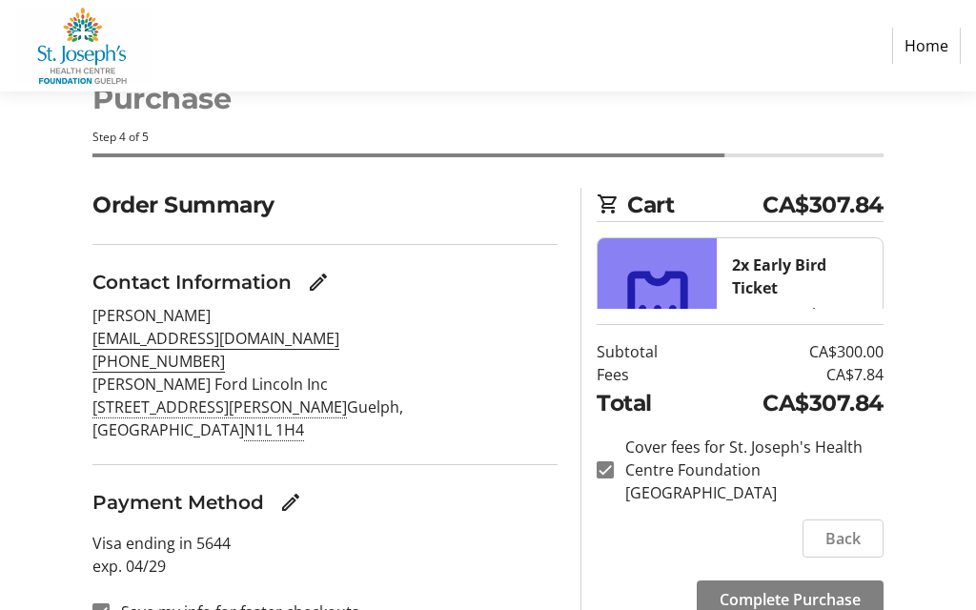
click at [792, 599] on span "Complete Purchase" at bounding box center [790, 599] width 141 height 23
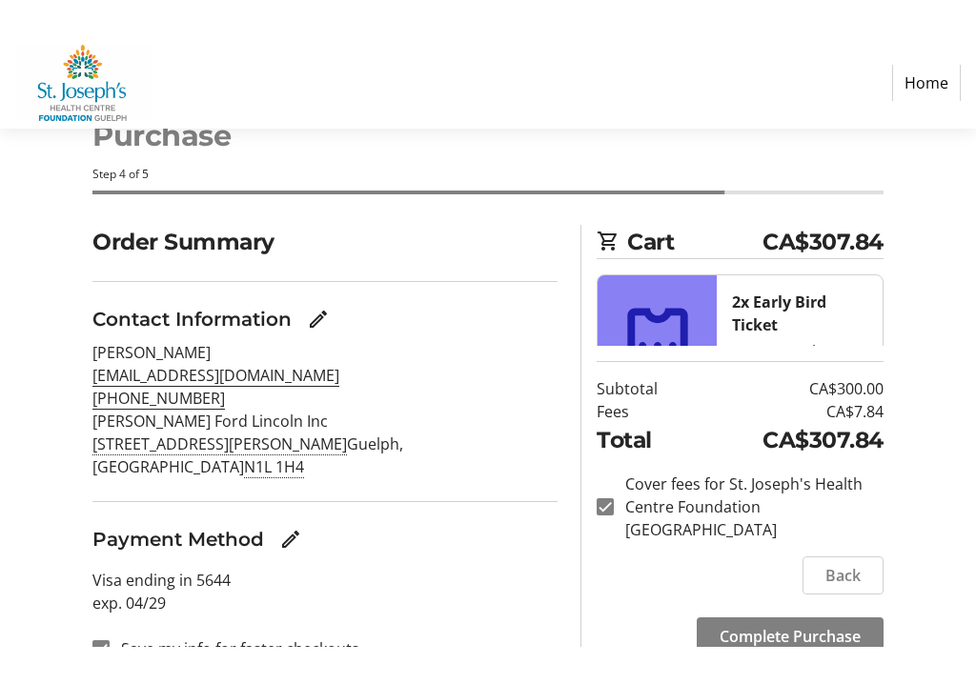
scroll to position [0, 0]
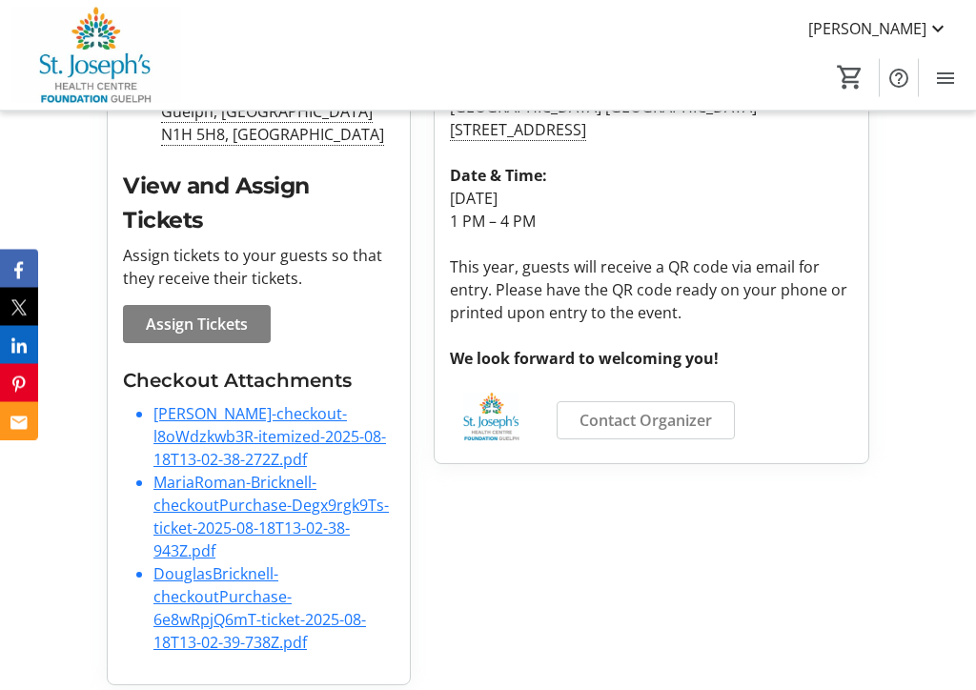
scroll to position [591, 0]
